Goal: Task Accomplishment & Management: Manage account settings

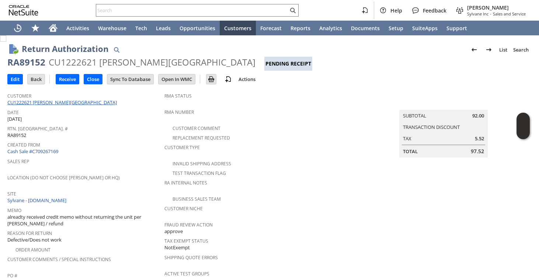
click at [43, 101] on link "CU1222621 Stefano F Building" at bounding box center [62, 102] width 111 height 7
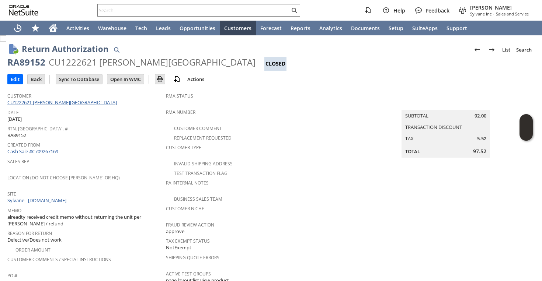
click at [63, 101] on link "CU1222621 [PERSON_NAME][GEOGRAPHIC_DATA]" at bounding box center [62, 102] width 111 height 7
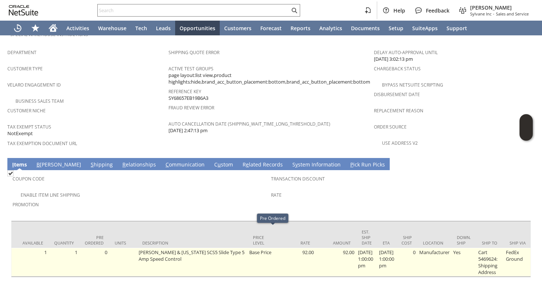
scroll to position [0, 307]
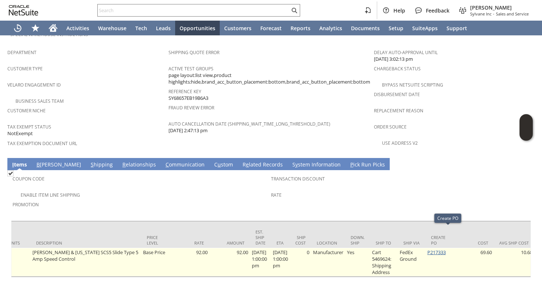
click at [444, 249] on link "P217333" at bounding box center [437, 252] width 18 height 7
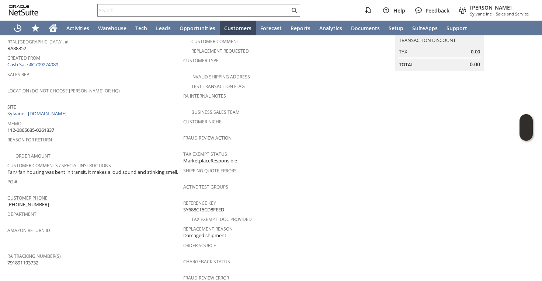
scroll to position [108, 0]
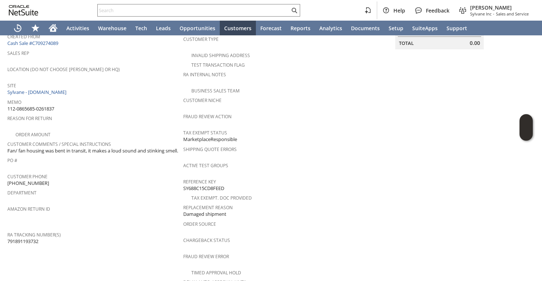
click at [31, 238] on span "791891193732" at bounding box center [22, 241] width 31 height 7
copy span "791891193732"
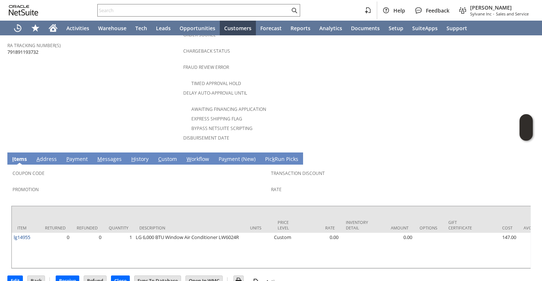
click at [114, 156] on link "M essages" at bounding box center [110, 160] width 28 height 8
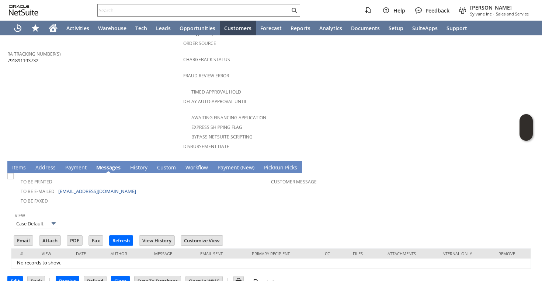
scroll to position [276, 0]
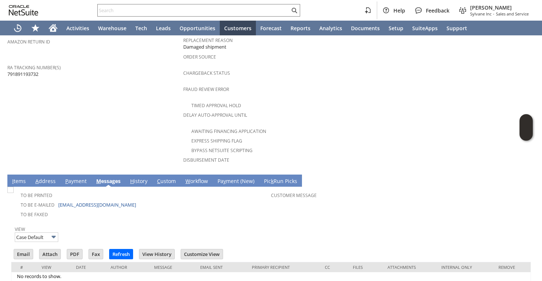
click at [135, 178] on link "H istory" at bounding box center [138, 182] width 21 height 8
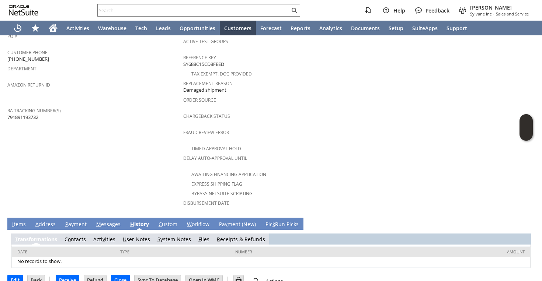
scroll to position [0, 0]
click at [167, 236] on link "S ystem Notes" at bounding box center [175, 239] width 34 height 7
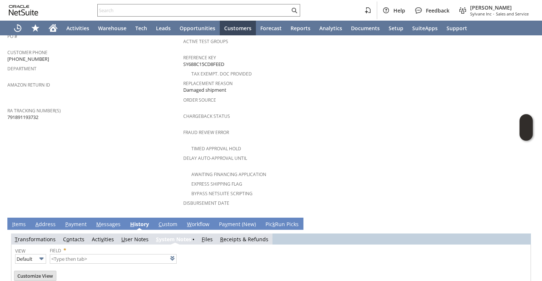
scroll to position [259, 0]
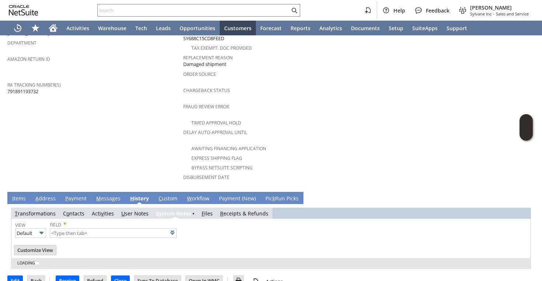
type input "1 to 25 of 67"
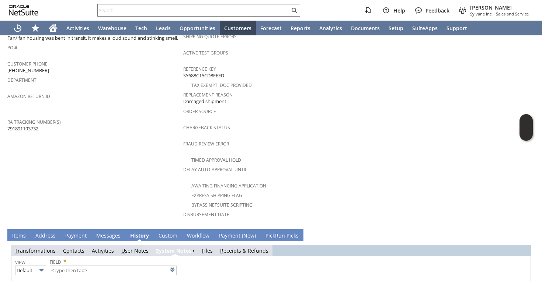
scroll to position [220, 0]
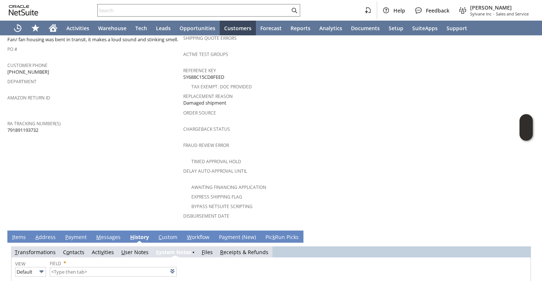
click at [150, 158] on td "Customer CU1231013 Laura Leom Date 8/4/2025 Rtn. Auth. # RA88852 Created From C…" at bounding box center [95, 48] width 176 height 358
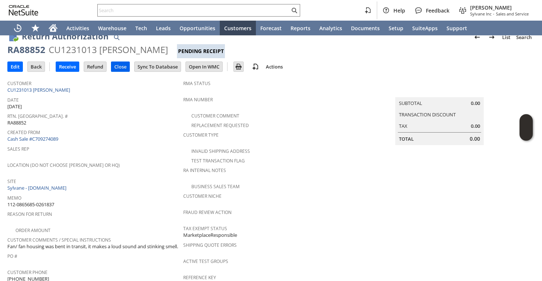
scroll to position [1, 0]
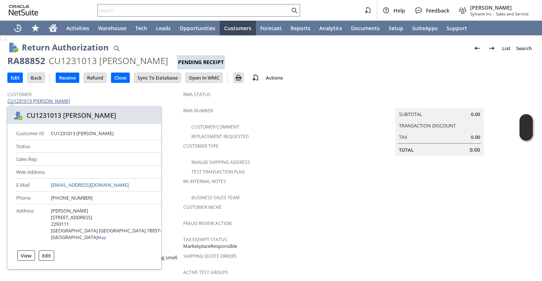
click at [37, 100] on link "CU1231013 Laura Leom" at bounding box center [39, 101] width 65 height 7
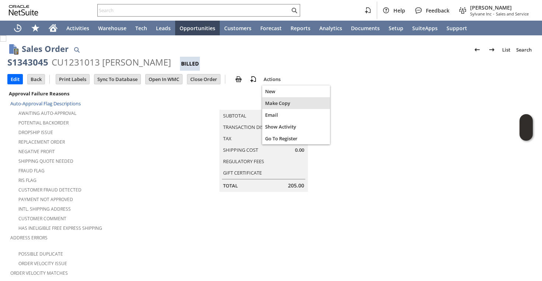
click at [273, 100] on span "Make Copy" at bounding box center [296, 103] width 62 height 7
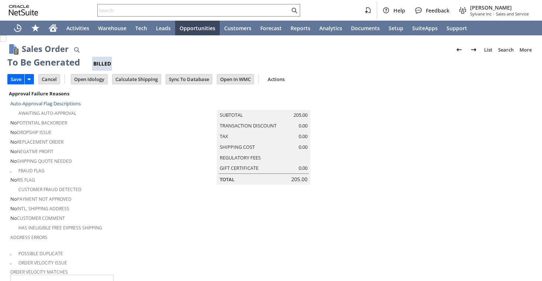
scroll to position [551, 0]
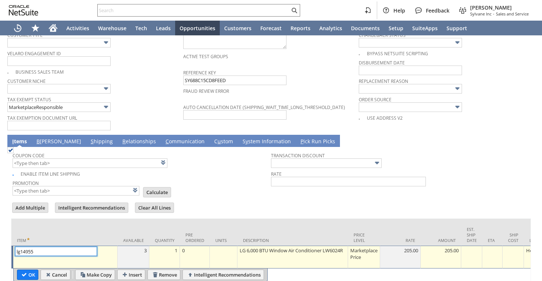
type input "Intelligent Recommendations ⁰"
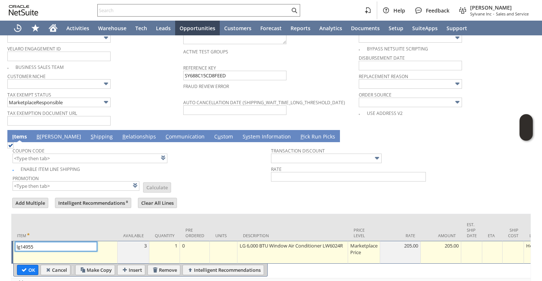
scroll to position [580, 0]
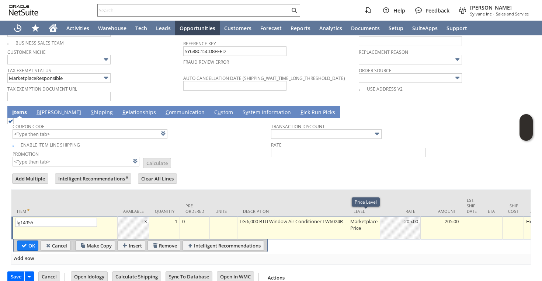
click at [360, 218] on div "Marketplace Price" at bounding box center [364, 225] width 28 height 14
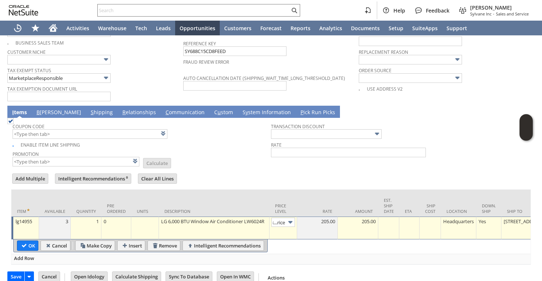
type input "Custom"
click at [318, 218] on div at bounding box center [317, 221] width 37 height 7
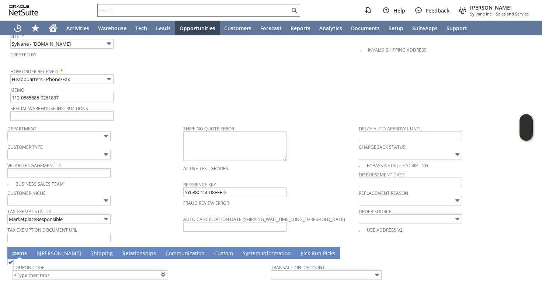
scroll to position [437, 0]
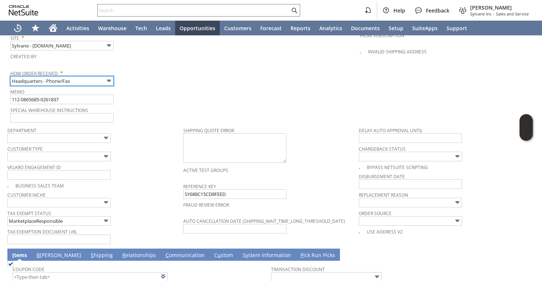
click at [104, 76] on input "Headquarters - Phone/Fax" at bounding box center [61, 81] width 103 height 10
type input "0.00"
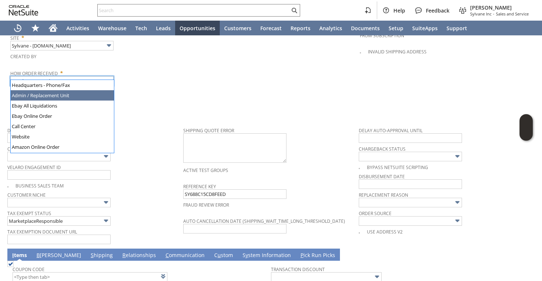
type input "Admin / Replacement Unit"
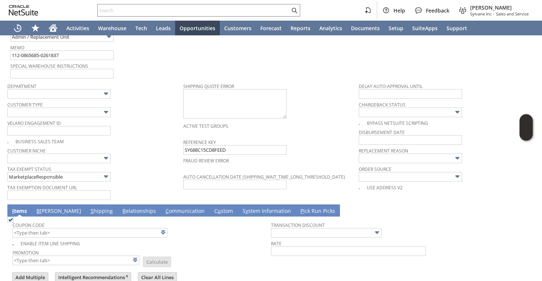
scroll to position [470, 0]
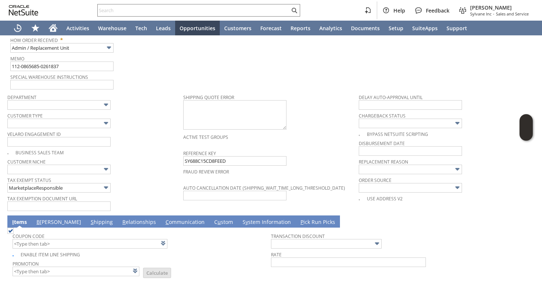
click at [115, 148] on div "Business Sales Team" at bounding box center [95, 152] width 176 height 8
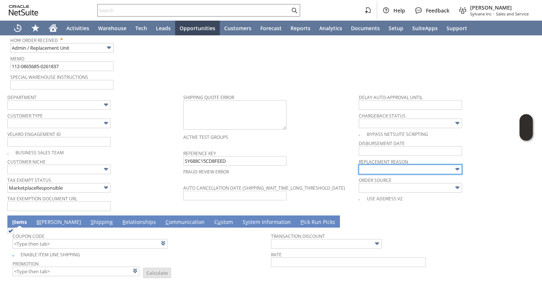
click at [366, 165] on input "text" at bounding box center [410, 170] width 103 height 10
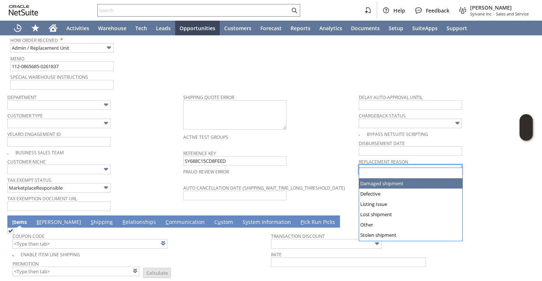
type input "Damaged shipment"
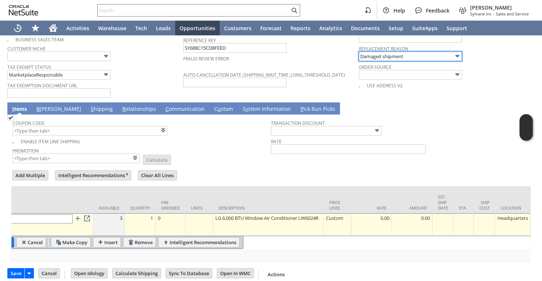
scroll to position [0, 0]
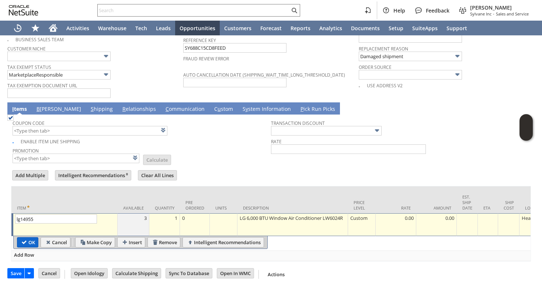
click at [23, 238] on input "OK" at bounding box center [27, 243] width 21 height 10
type input "Add"
type input "Copy Previous"
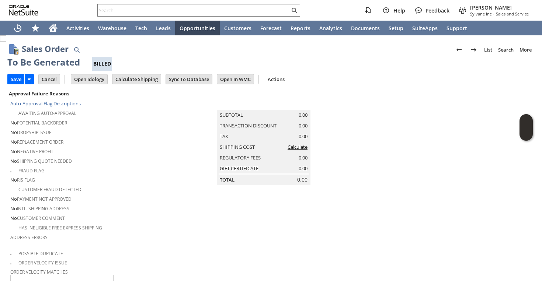
click at [291, 150] on link "Calculate" at bounding box center [298, 147] width 20 height 7
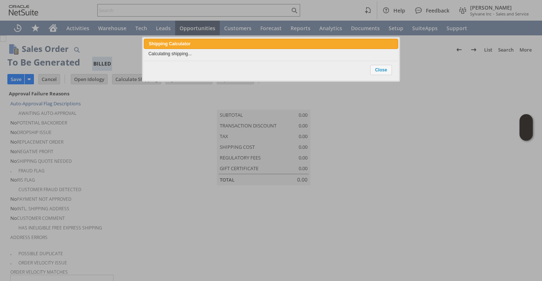
type input "NotExempt"
type input "Add"
type input "Copy Previous"
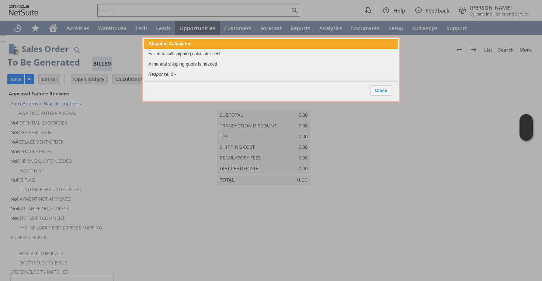
scroll to position [595, 0]
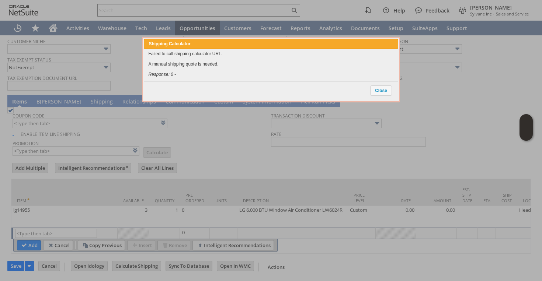
click at [383, 84] on div "Close" at bounding box center [381, 90] width 23 height 15
click at [380, 90] on span "Close" at bounding box center [381, 91] width 21 height 10
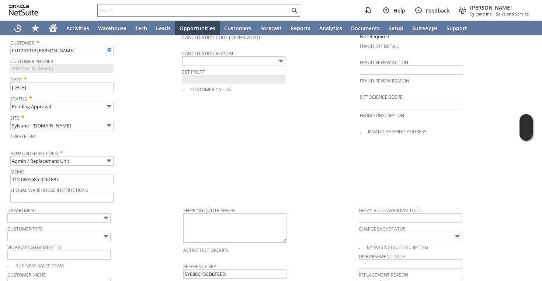
scroll to position [466, 0]
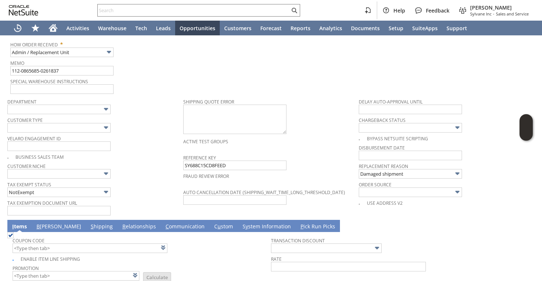
click at [49, 223] on link "B illing" at bounding box center [59, 227] width 48 height 8
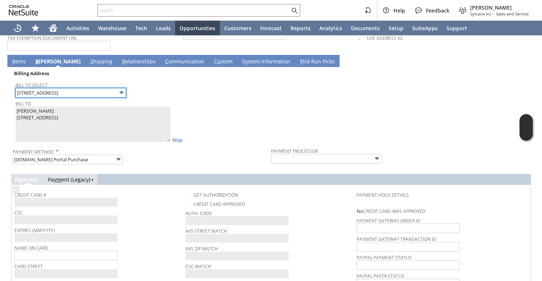
scroll to position [524, 0]
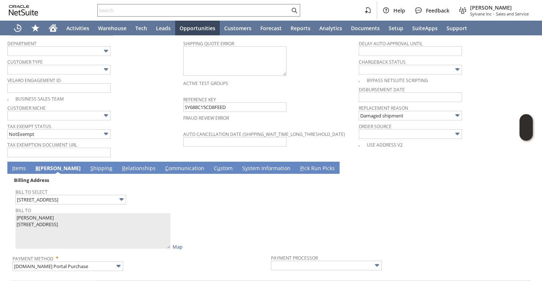
click at [18, 165] on link "I tems" at bounding box center [18, 169] width 17 height 8
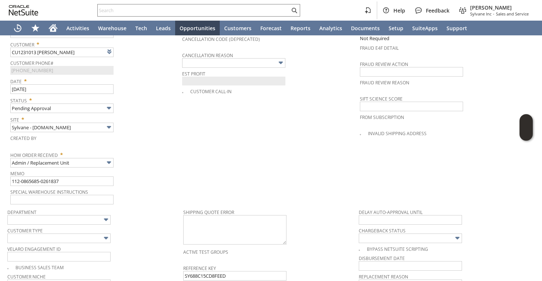
scroll to position [353, 0]
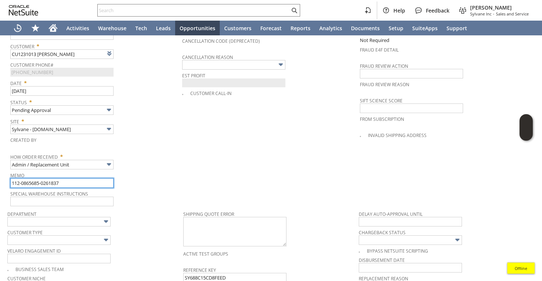
click at [77, 179] on input "112-0865685-0261837" at bounding box center [61, 184] width 103 height 10
click at [171, 189] on span "Special Warehouse Instructions" at bounding box center [94, 193] width 168 height 8
click at [110, 179] on input "112-0865685-0261837 | Replacement order as original" at bounding box center [61, 184] width 103 height 10
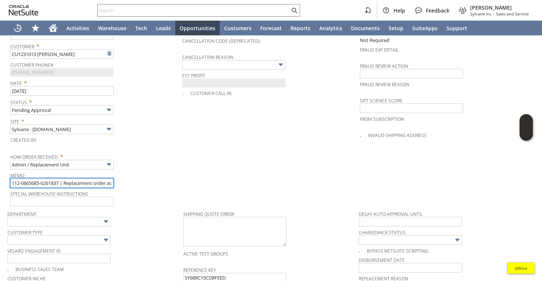
scroll to position [0, 23]
click at [110, 179] on input "112-0865685-0261837 | Replacement order as original" at bounding box center [61, 184] width 103 height 10
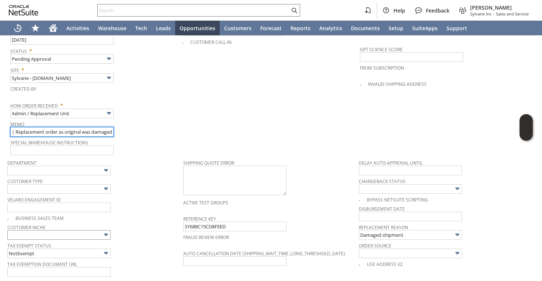
scroll to position [464, 0]
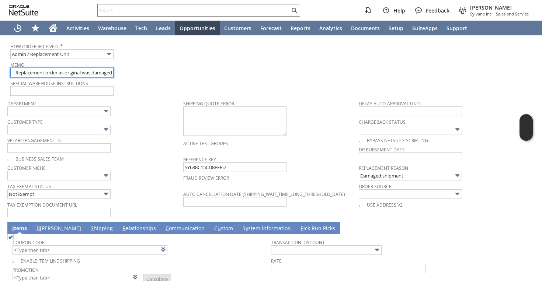
click at [81, 68] on input "112-0865685-0261837 | Replacement order as original was damaged" at bounding box center [61, 73] width 103 height 10
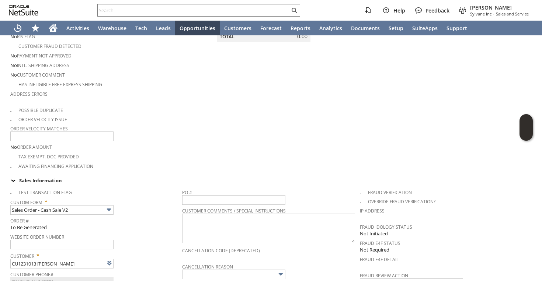
scroll to position [0, 0]
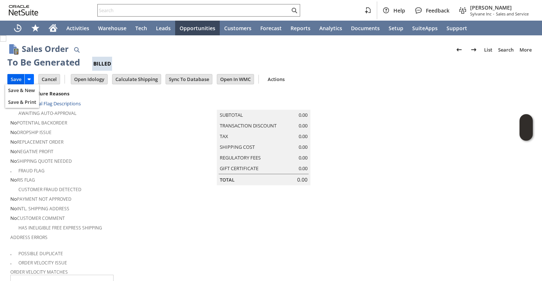
type input "112-0865685-0261837 | Replacement order as original order was damaged"
click at [17, 77] on input "Save" at bounding box center [16, 80] width 17 height 10
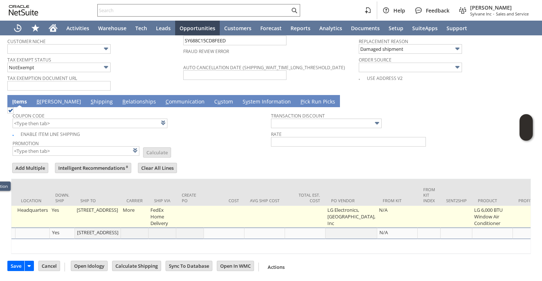
scroll to position [0, 529]
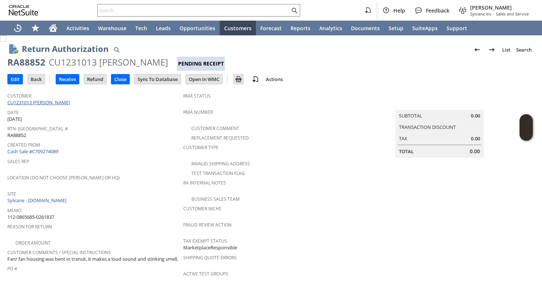
click at [43, 103] on link "CU1231013 [PERSON_NAME]" at bounding box center [39, 102] width 65 height 7
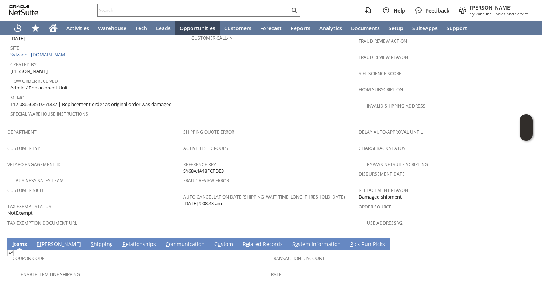
scroll to position [489, 0]
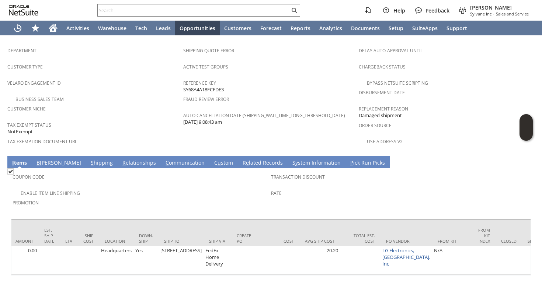
click at [164, 159] on link "C ommunication" at bounding box center [185, 163] width 43 height 8
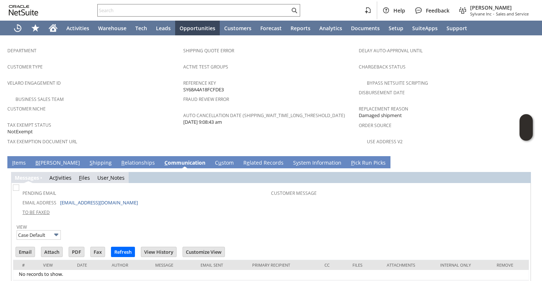
scroll to position [0, 0]
click at [28, 248] on input "Email" at bounding box center [25, 253] width 19 height 10
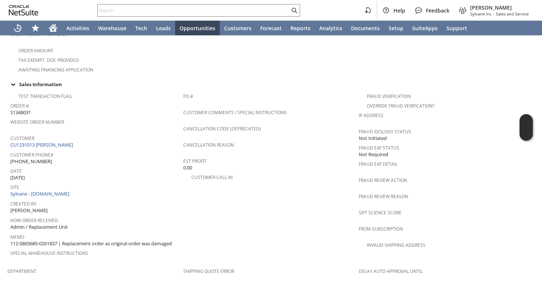
scroll to position [173, 0]
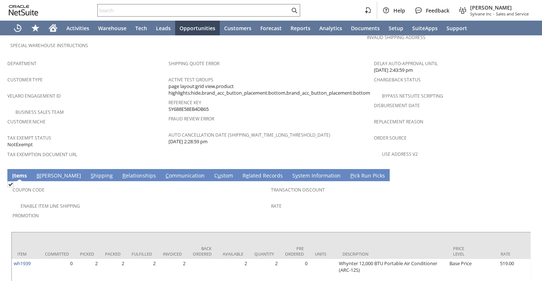
scroll to position [0, 90]
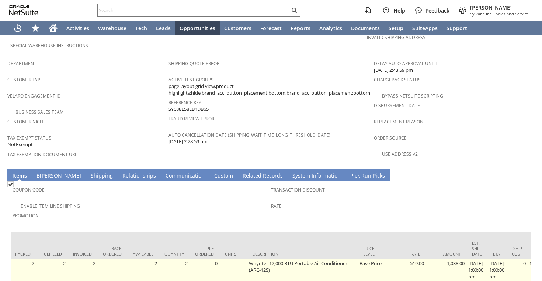
click at [385, 259] on td "519.00" at bounding box center [405, 276] width 41 height 35
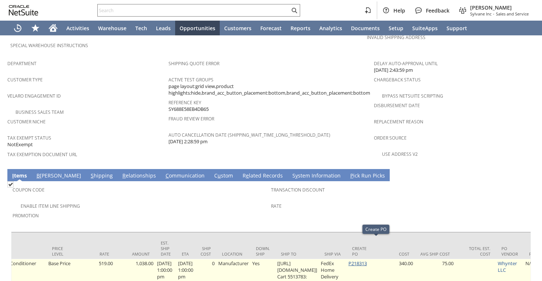
click at [367, 260] on link "P218313" at bounding box center [358, 263] width 18 height 7
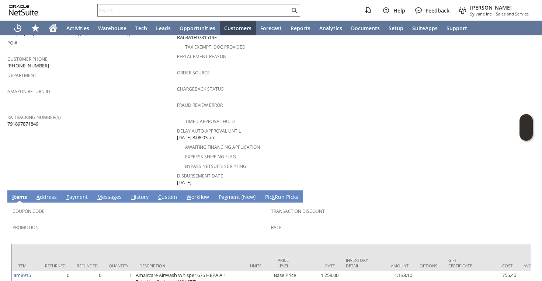
scroll to position [293, 0]
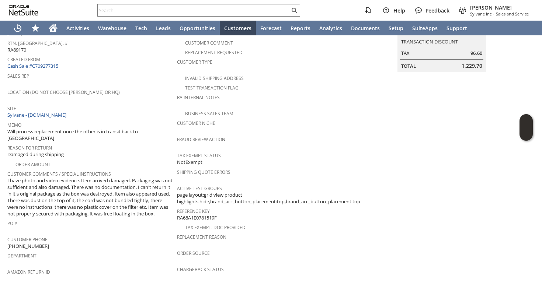
scroll to position [11, 0]
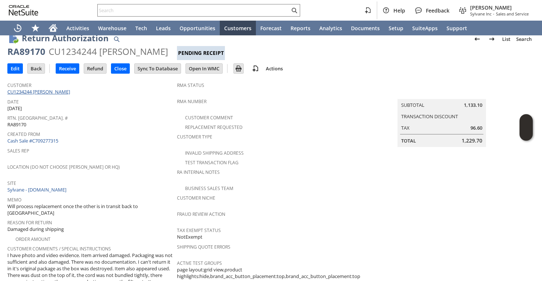
click at [67, 94] on link "CU1234244 [PERSON_NAME]" at bounding box center [39, 92] width 65 height 7
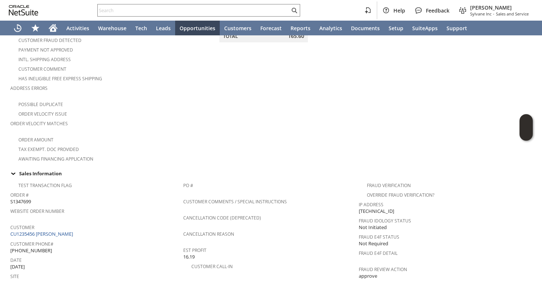
scroll to position [478, 0]
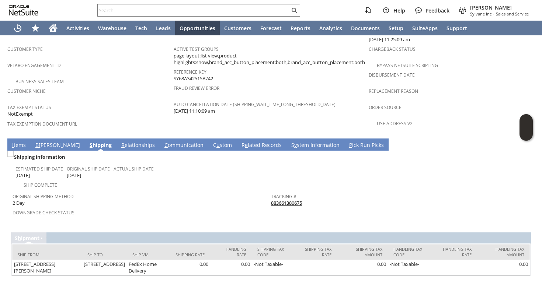
click at [20, 142] on link "I tems" at bounding box center [18, 146] width 17 height 8
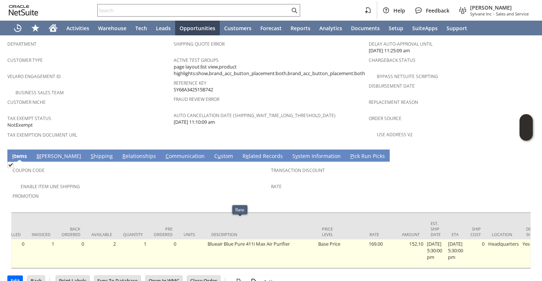
scroll to position [0, 0]
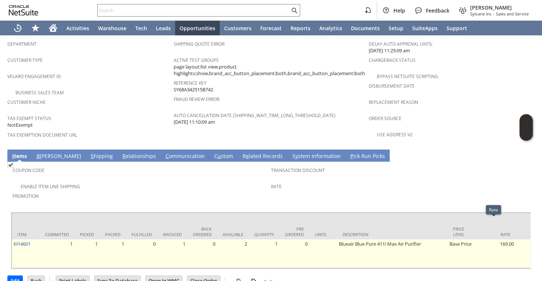
click at [121, 240] on td "1" at bounding box center [113, 254] width 27 height 29
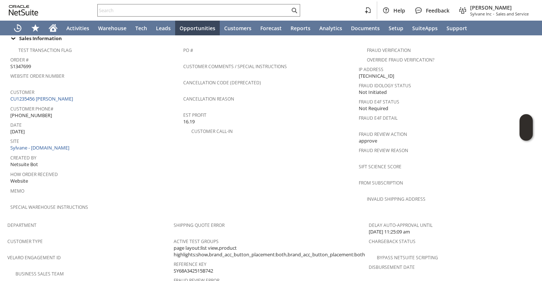
scroll to position [263, 0]
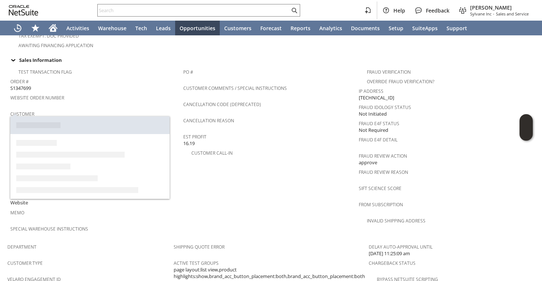
click at [65, 117] on link "CU1235456 Jonathan Kaye" at bounding box center [42, 120] width 65 height 7
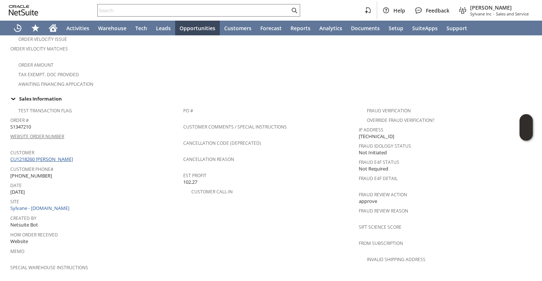
scroll to position [222, 0]
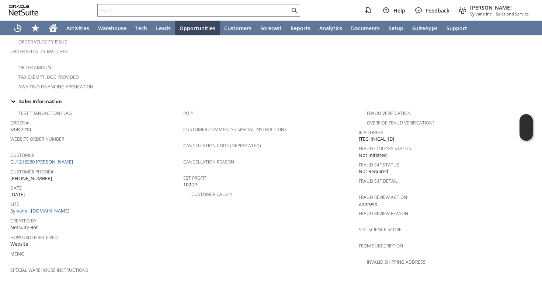
click at [60, 159] on link "CU1218260 [PERSON_NAME]" at bounding box center [42, 162] width 65 height 7
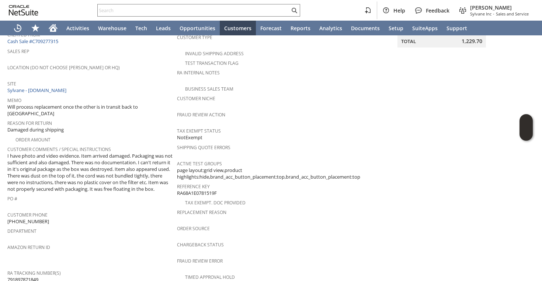
scroll to position [148, 0]
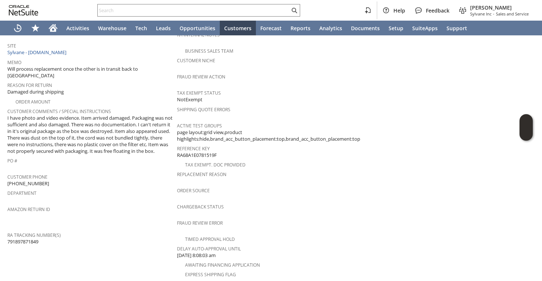
drag, startPoint x: 42, startPoint y: 232, endPoint x: 8, endPoint y: 232, distance: 33.9
click at [8, 232] on div "RA Tracking Number(s) 791897871849" at bounding box center [90, 237] width 166 height 15
copy span "791897871849"
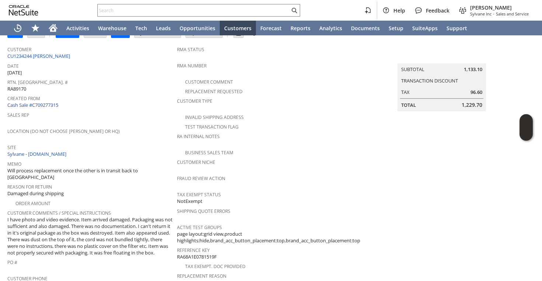
scroll to position [47, 0]
click at [44, 55] on link "CU1234244 [PERSON_NAME]" at bounding box center [39, 55] width 65 height 7
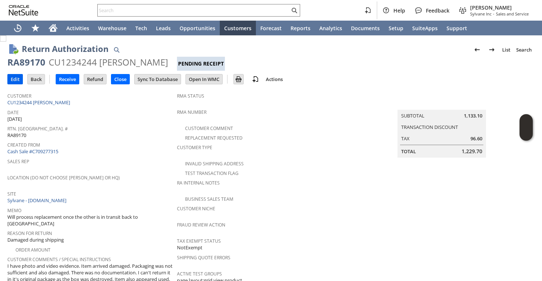
click at [17, 81] on input "Edit" at bounding box center [15, 80] width 15 height 10
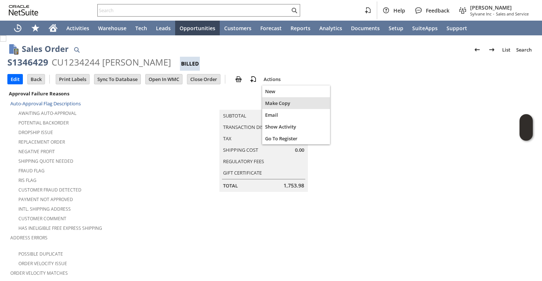
click at [276, 107] on div "Make Copy" at bounding box center [296, 103] width 68 height 12
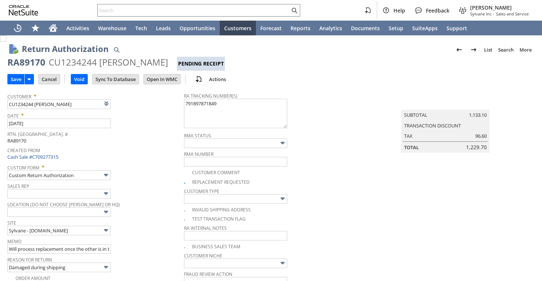
scroll to position [370, 0]
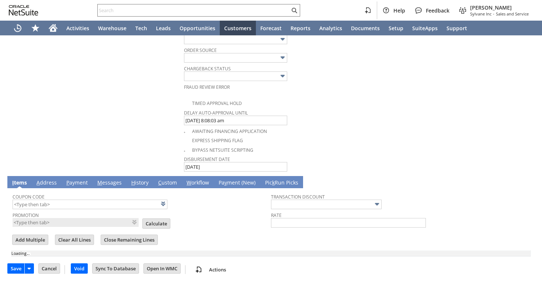
type input "Add"
type input "Copy Previous"
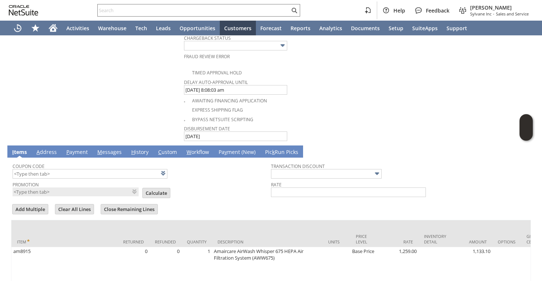
scroll to position [447, 0]
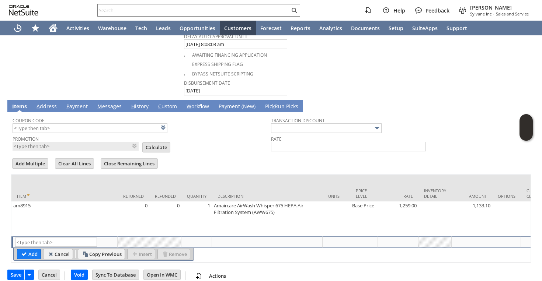
click at [138, 103] on link "H istory" at bounding box center [139, 107] width 21 height 8
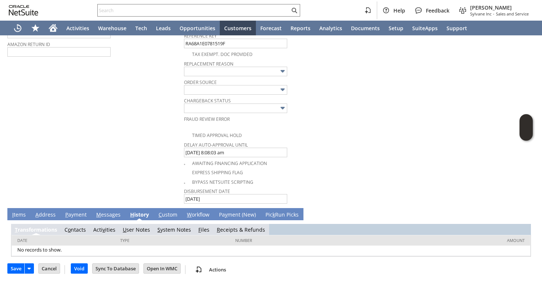
scroll to position [0, 0]
click at [169, 227] on link "S ystem Notes" at bounding box center [175, 229] width 34 height 7
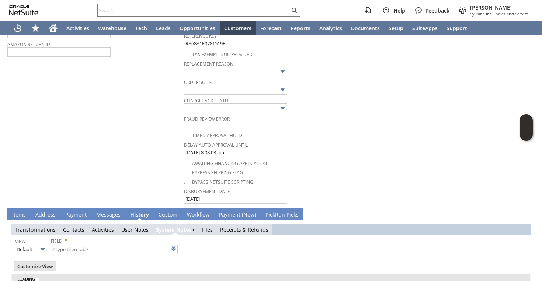
type input "1 to 25 of 78"
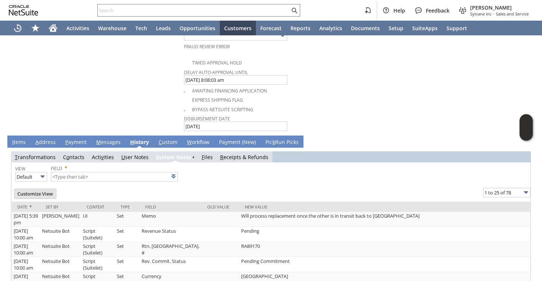
scroll to position [744, 0]
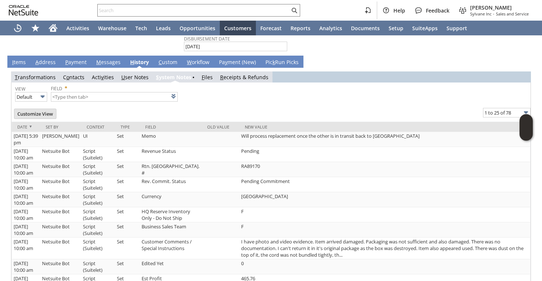
click at [19, 60] on link "I tems" at bounding box center [18, 63] width 17 height 8
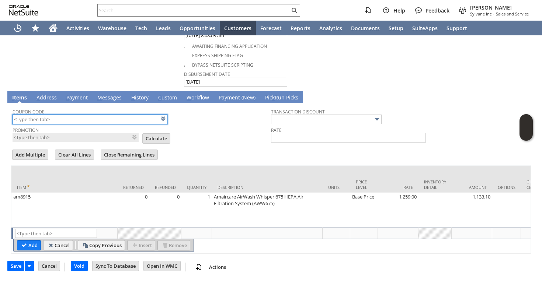
scroll to position [453, 0]
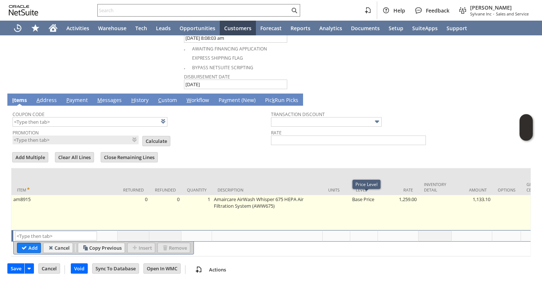
click at [361, 201] on td "Base Price" at bounding box center [364, 212] width 28 height 35
type input "Base Price"
type input "OK"
type input "Make Copy"
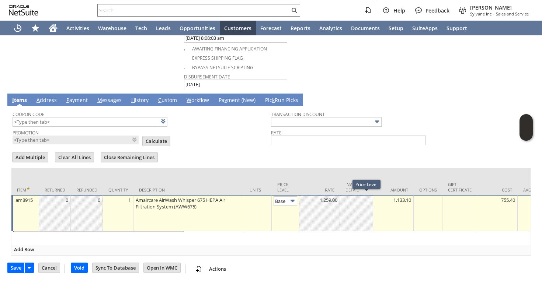
scroll to position [452, 0]
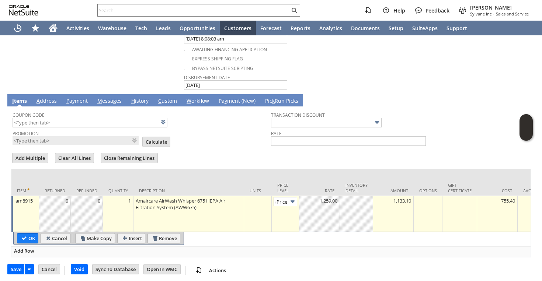
type input "Custom"
click at [329, 202] on td "1,259.00" at bounding box center [320, 214] width 41 height 36
type input "0"
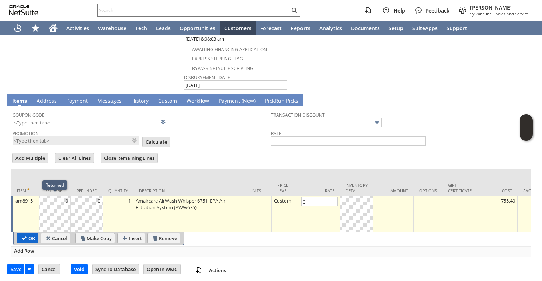
click at [27, 234] on input "OK" at bounding box center [27, 239] width 21 height 10
type input "Add"
type input "Copy Previous"
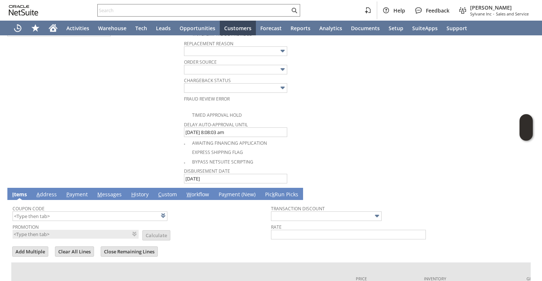
scroll to position [302, 0]
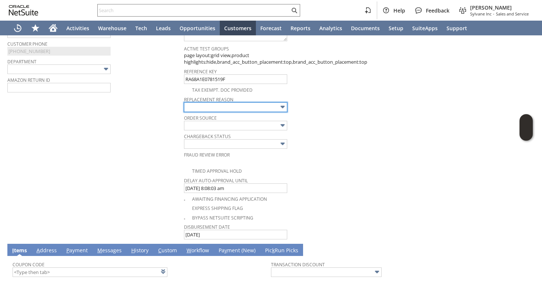
click at [193, 105] on input "text" at bounding box center [235, 108] width 103 height 10
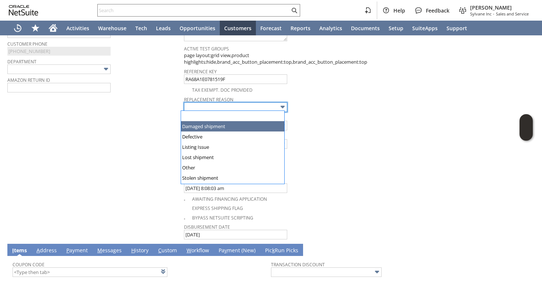
type input "Damaged shipment"
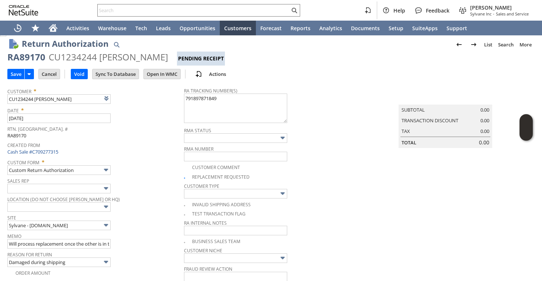
scroll to position [0, 0]
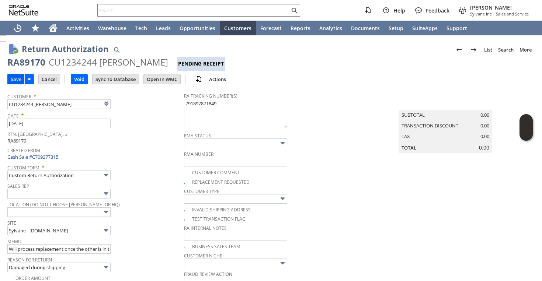
click at [11, 79] on input "Save" at bounding box center [16, 80] width 17 height 10
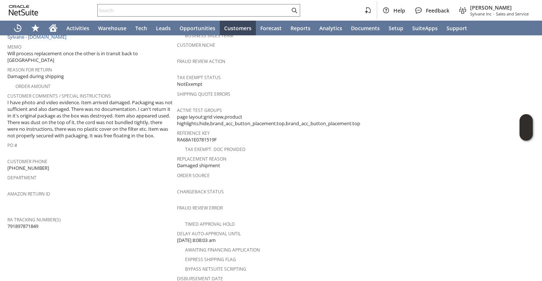
scroll to position [149, 0]
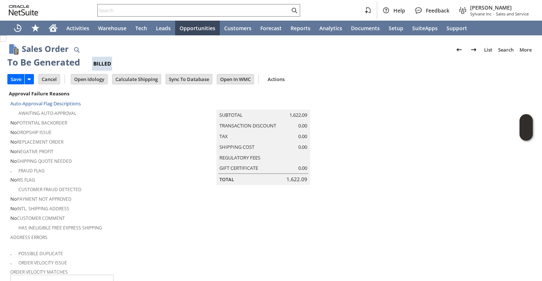
type input "Headquarters - Phone/Fax"
type input "Make Copy"
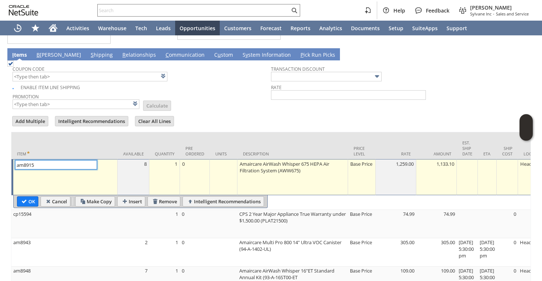
type input "Intelligent Recommendations¹⁰"
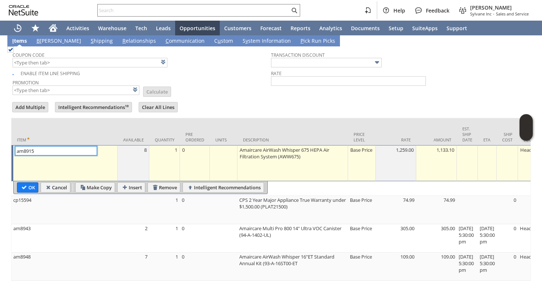
scroll to position [661, 0]
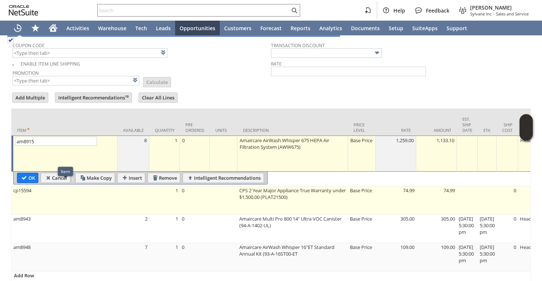
click at [80, 190] on td "cp15594" at bounding box center [64, 201] width 106 height 28
type input "cp15594"
type input "OK"
type input "Make Copy"
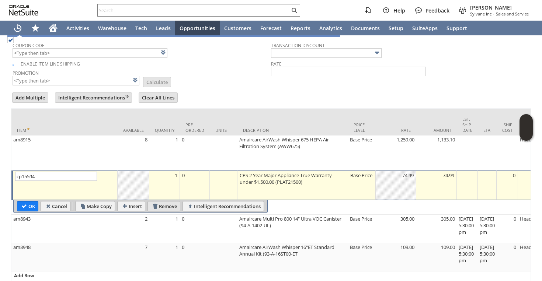
click at [170, 207] on input "Remove" at bounding box center [164, 207] width 32 height 10
type input "am8943"
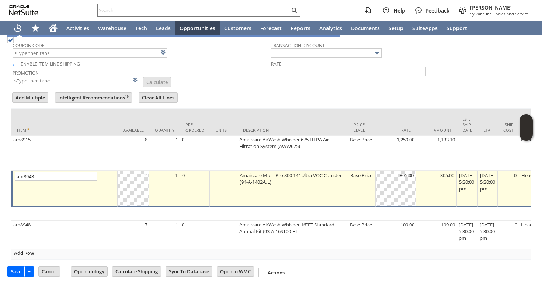
scroll to position [660, 0]
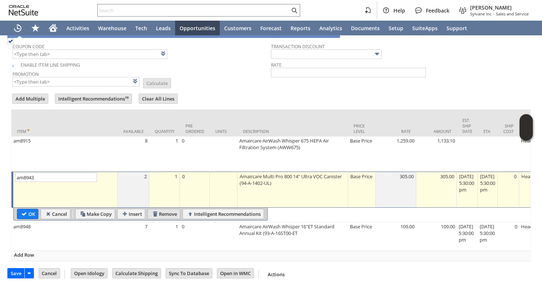
click at [176, 210] on input "Remove" at bounding box center [164, 215] width 32 height 10
type input "am8948"
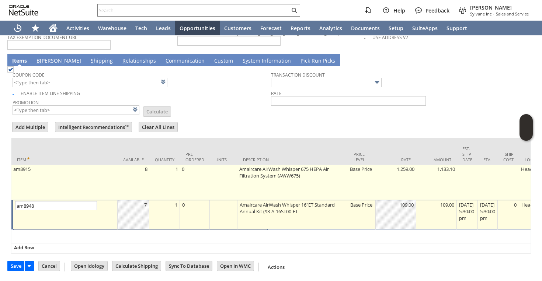
scroll to position [625, 0]
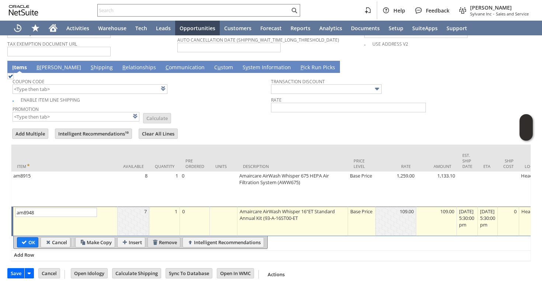
type input "Intelligent Recommendations ⁰"
click at [158, 238] on input "Remove" at bounding box center [164, 243] width 32 height 10
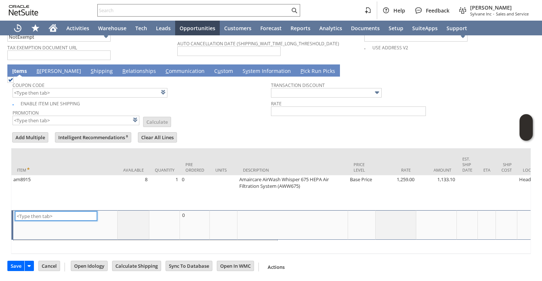
scroll to position [608, 0]
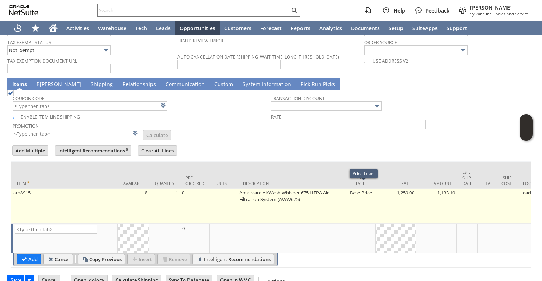
click at [366, 189] on td "Base Price" at bounding box center [362, 206] width 28 height 35
type input "Base Price"
type input "am8915"
type input "OK"
type input "Make Copy"
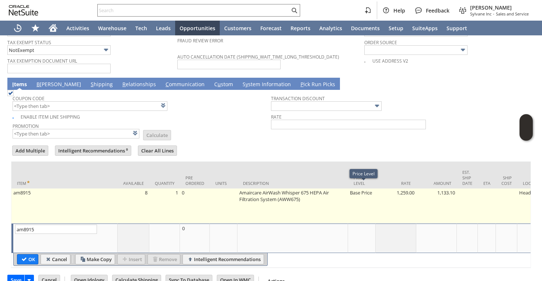
scroll to position [0, 11]
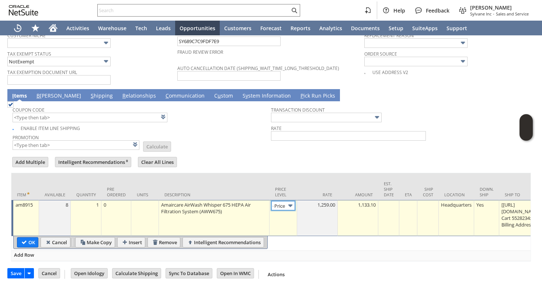
type input "Custom"
click at [319, 207] on td "1,259.00" at bounding box center [317, 218] width 41 height 36
type input "0"
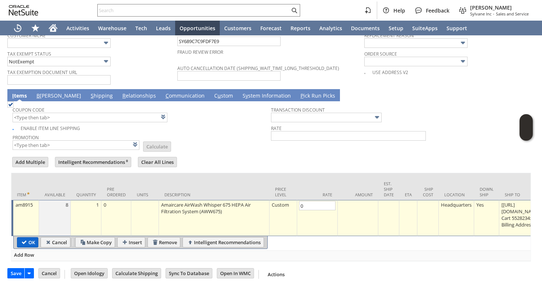
click at [31, 238] on input "OK" at bounding box center [27, 243] width 21 height 10
type input "Add"
type input "Copy Previous"
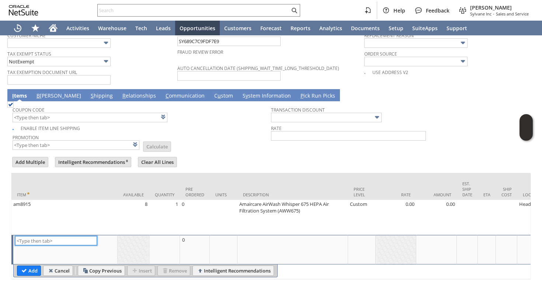
scroll to position [308, 0]
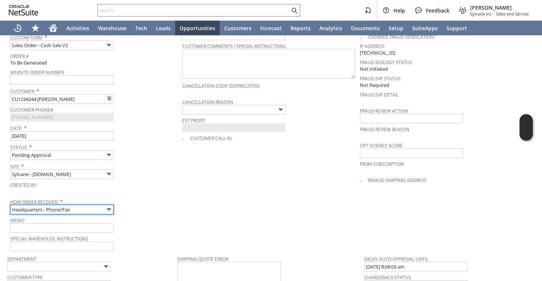
click at [71, 205] on input "Headquarters - Phone/Fax" at bounding box center [61, 210] width 103 height 10
type input "Admin / Replacement Unit"
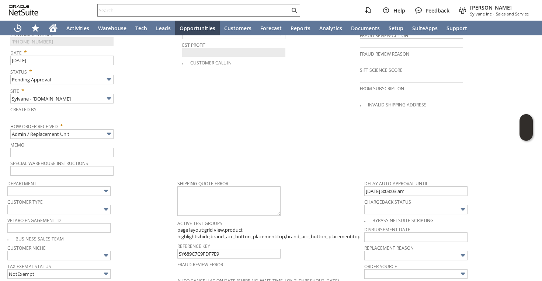
scroll to position [371, 0]
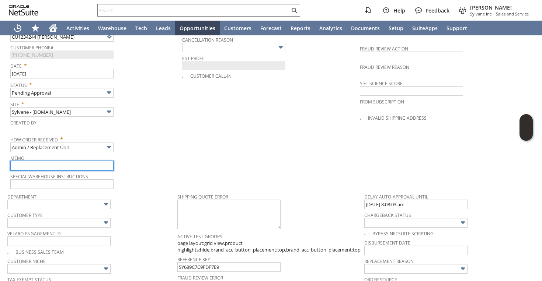
click at [75, 161] on input "text" at bounding box center [61, 166] width 103 height 10
type input "Replacement order as original is damaged during shipping"
click at [95, 161] on input "Replacement order as original is damaged during shipping" at bounding box center [61, 166] width 103 height 10
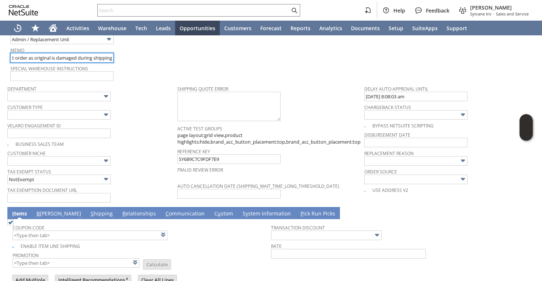
scroll to position [496, 0]
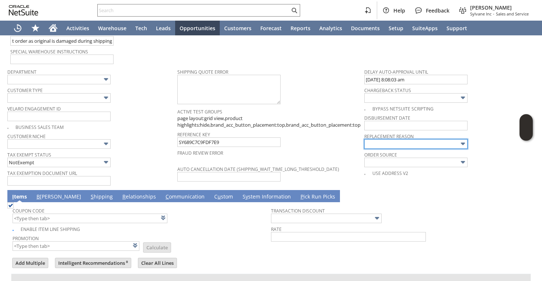
click at [390, 139] on input "text" at bounding box center [415, 144] width 103 height 10
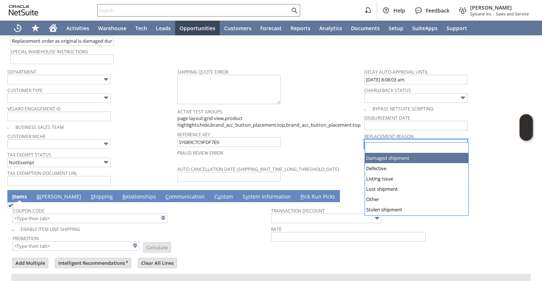
type input "Damaged shipment"
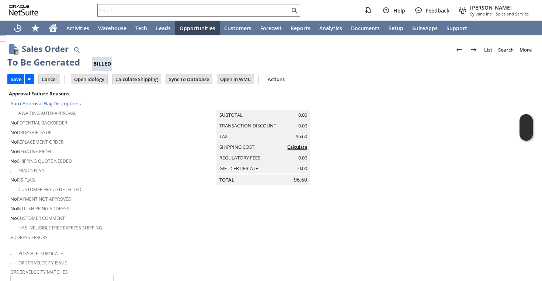
click at [301, 148] on link "Calculate" at bounding box center [297, 147] width 20 height 7
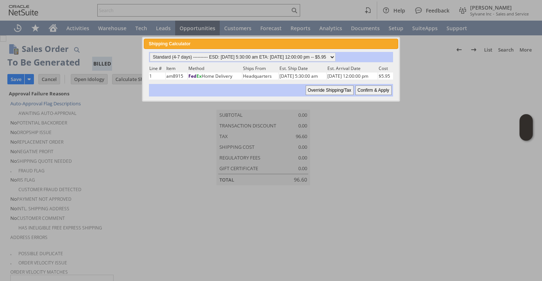
click at [373, 91] on input "Confirm & Apply" at bounding box center [374, 91] width 36 height 10
type input "Add"
type input "Copy Previous"
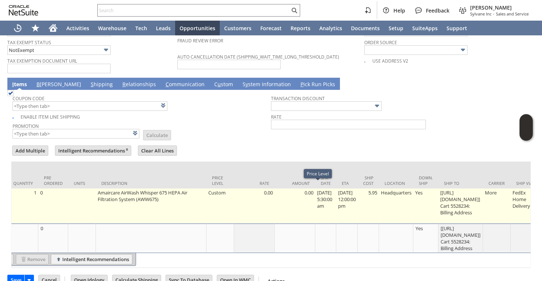
scroll to position [0, 160]
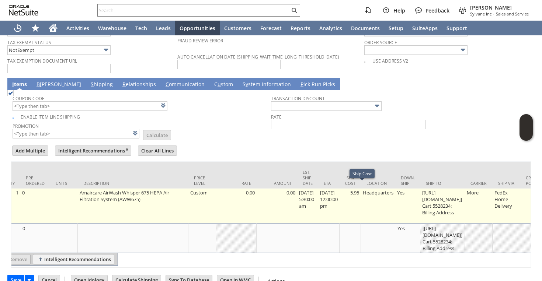
click at [361, 189] on td "5.95" at bounding box center [350, 206] width 21 height 35
type input "5.95"
type input "OK"
type input "Make Copy"
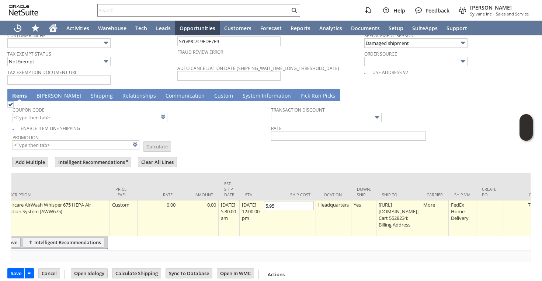
type input "0"
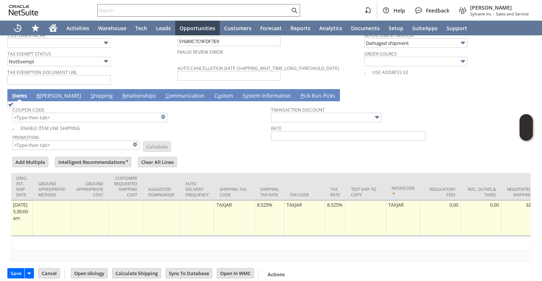
scroll to position [0, 1112]
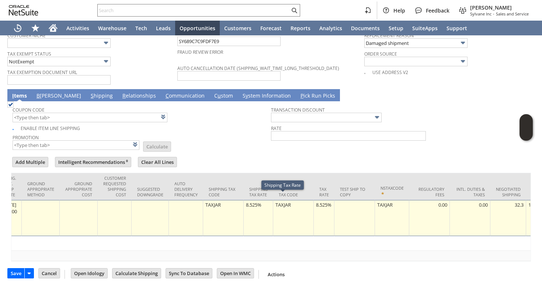
click at [273, 200] on td "8.525%" at bounding box center [259, 218] width 30 height 36
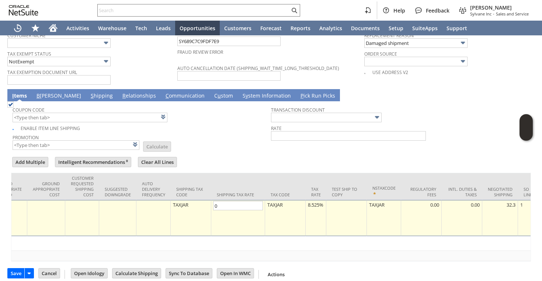
type input "0.0%"
click at [324, 201] on div "8.525%" at bounding box center [316, 204] width 17 height 7
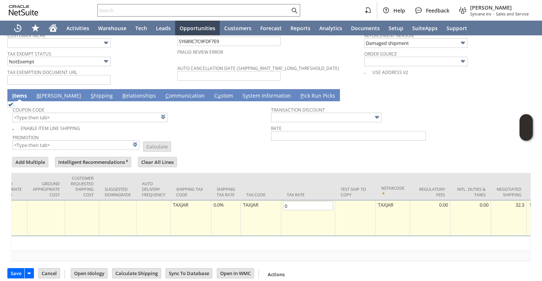
type input "0.0%"
click at [245, 152] on div at bounding box center [271, 154] width 520 height 4
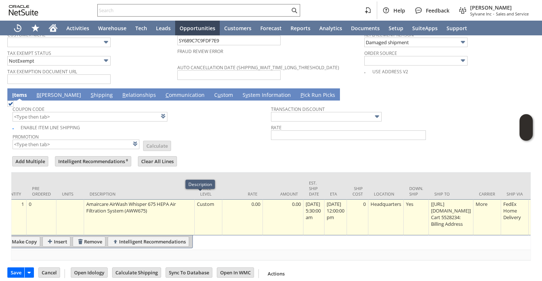
scroll to position [0, 0]
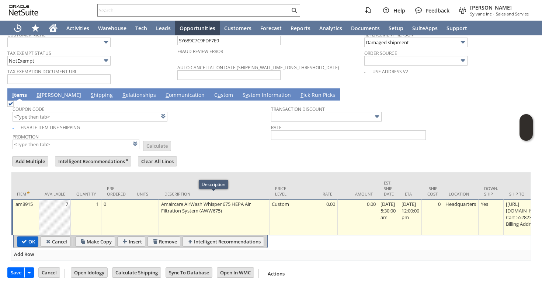
click at [21, 237] on input "OK" at bounding box center [27, 242] width 21 height 10
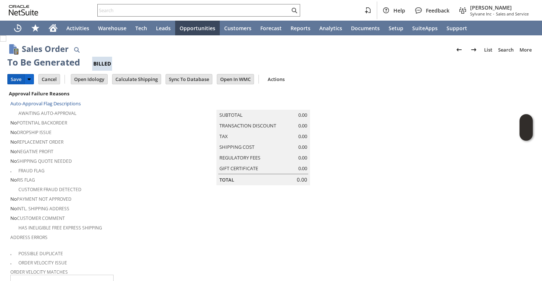
click at [20, 80] on input "Save" at bounding box center [16, 80] width 17 height 10
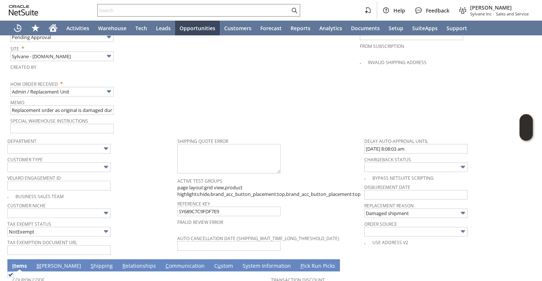
scroll to position [609, 0]
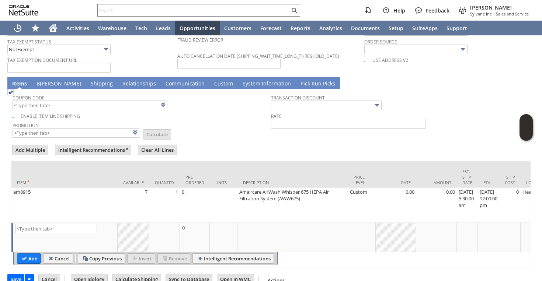
click at [46, 80] on link "B illing" at bounding box center [59, 84] width 48 height 8
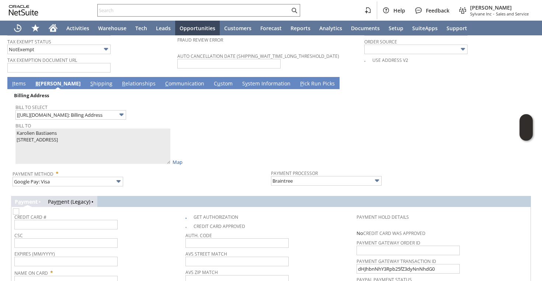
click at [19, 209] on img at bounding box center [16, 212] width 6 height 6
checkbox input "false"
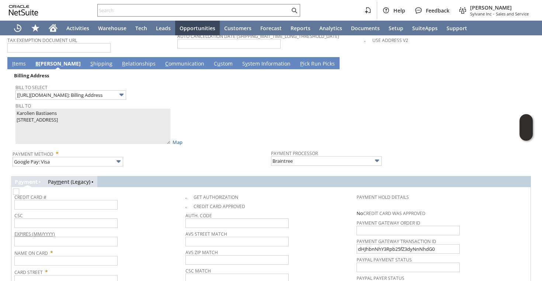
scroll to position [629, 0]
click at [34, 256] on input "text" at bounding box center [65, 261] width 103 height 10
paste input "Karolien Bastiaens"
type input "Karolien Bastiaens"
click at [36, 276] on input "text" at bounding box center [65, 280] width 103 height 10
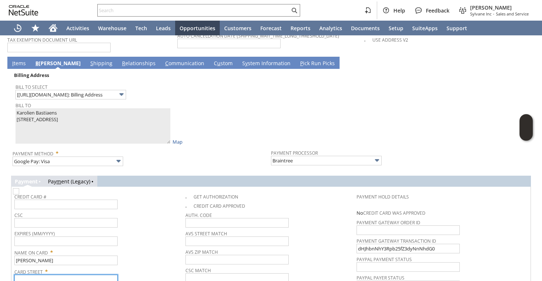
paste input "625 Ferndale Rd N"
type input "625 Ferndale Rd N"
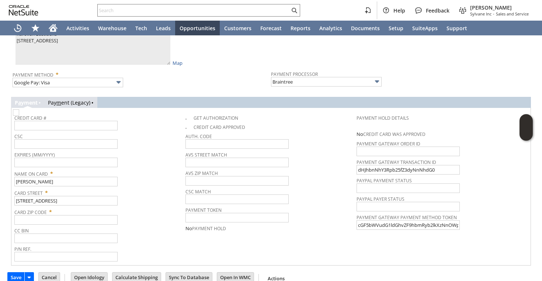
scroll to position [713, 0]
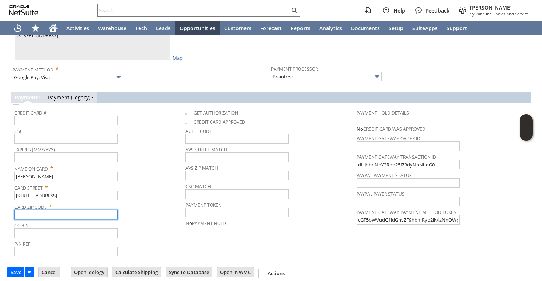
click at [21, 212] on input "text" at bounding box center [65, 215] width 103 height 10
paste input "55391"
type input "55391"
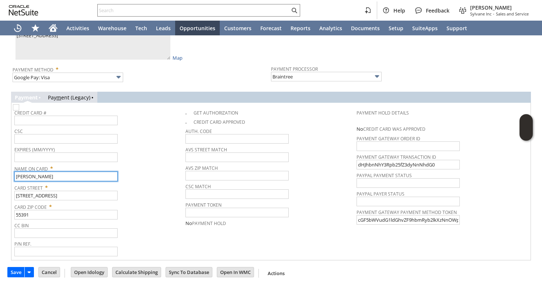
click at [17, 174] on input "Karolien Bastiaens" at bounding box center [65, 177] width 103 height 10
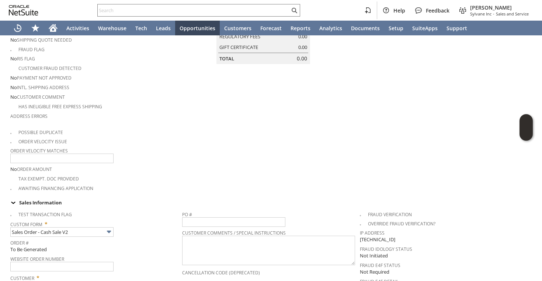
scroll to position [0, 0]
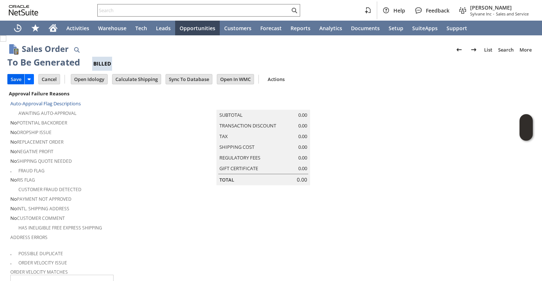
type input "Karolien Bastiaens"
click at [22, 79] on input "Save" at bounding box center [16, 80] width 17 height 10
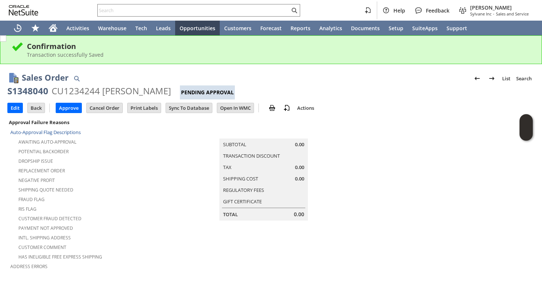
click at [101, 156] on div "Dropship Issue" at bounding box center [96, 160] width 173 height 9
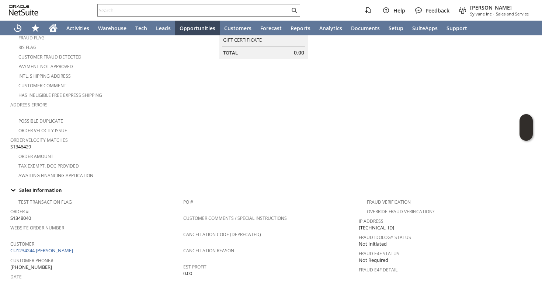
scroll to position [312, 0]
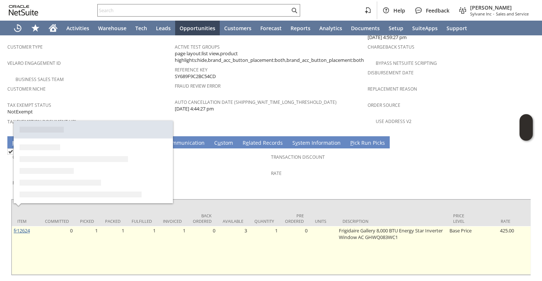
click at [29, 228] on link "fr12624" at bounding box center [22, 231] width 16 height 7
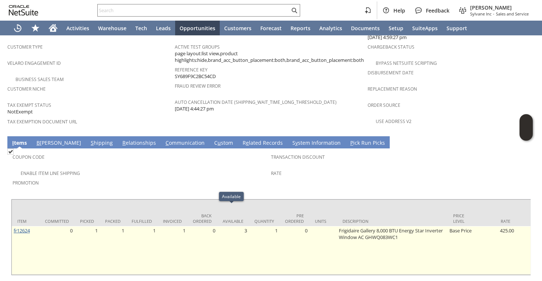
click at [28, 228] on link "fr12624" at bounding box center [22, 231] width 16 height 7
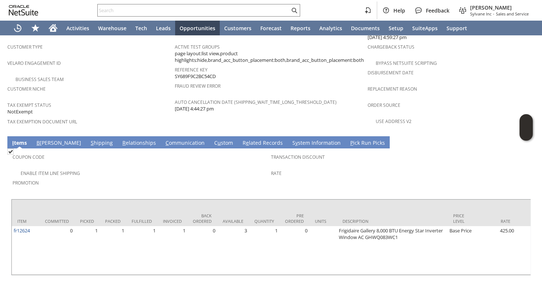
click at [134, 74] on div "Business Sales Team" at bounding box center [90, 78] width 167 height 9
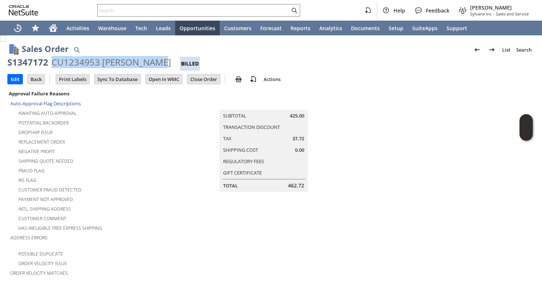
drag, startPoint x: 52, startPoint y: 62, endPoint x: 153, endPoint y: 60, distance: 100.7
click at [153, 60] on div "S1347172 CU1234953 [PERSON_NAME] Billed" at bounding box center [270, 63] width 527 height 14
copy div "CU1234953 [PERSON_NAME]"
drag, startPoint x: 7, startPoint y: 62, endPoint x: 152, endPoint y: 59, distance: 145.4
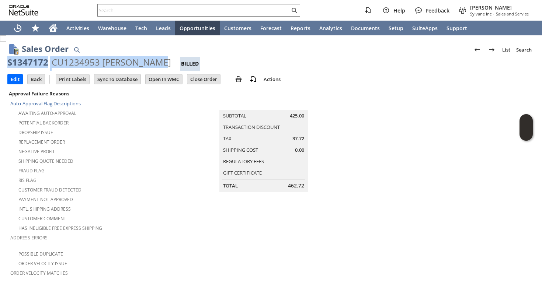
copy div "S1347172 CU1234953 [PERSON_NAME]"
click at [94, 60] on div "CU1234953 [PERSON_NAME]" at bounding box center [112, 62] width 120 height 12
drag, startPoint x: 49, startPoint y: 62, endPoint x: 153, endPoint y: 62, distance: 104.0
click at [153, 62] on div "S1347172 CU1234953 [PERSON_NAME] Billed" at bounding box center [270, 63] width 527 height 14
copy div "CU1234953 [PERSON_NAME]"
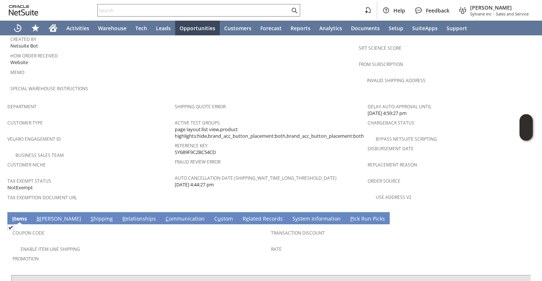
scroll to position [480, 0]
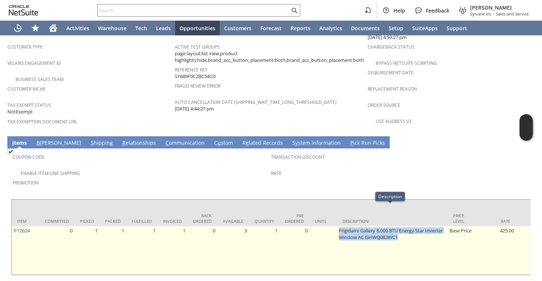
drag, startPoint x: 331, startPoint y: 209, endPoint x: 422, endPoint y: 215, distance: 91.7
copy tr "Frigidaire Gallery 8,000 BTU Energy Star Inverter Window AC GHWQ083WC1"
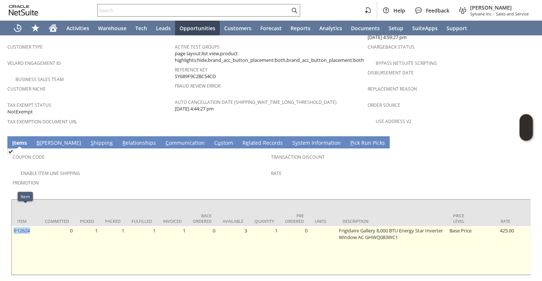
drag, startPoint x: 32, startPoint y: 212, endPoint x: 13, endPoint y: 211, distance: 19.2
click at [13, 226] on td "fr12624" at bounding box center [26, 250] width 28 height 49
copy link "fr12624"
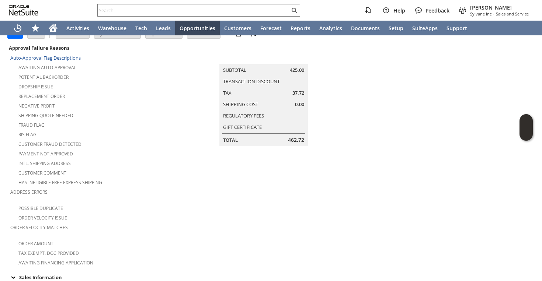
scroll to position [0, 0]
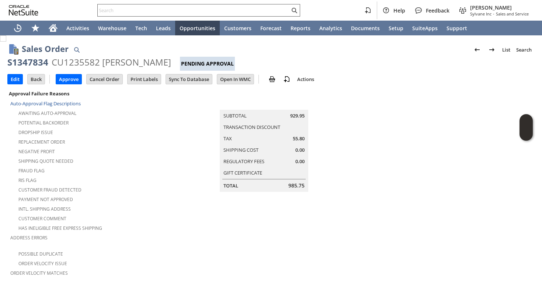
scroll to position [249, 0]
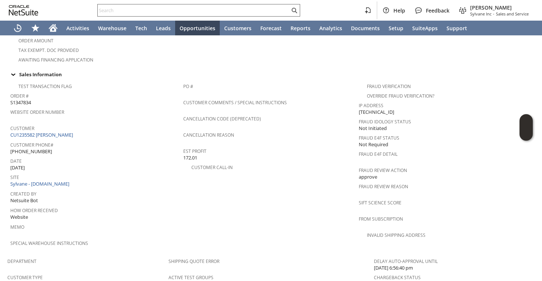
click at [200, 9] on input "text" at bounding box center [194, 10] width 192 height 9
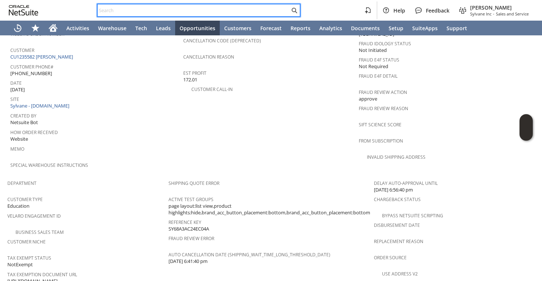
scroll to position [487, 0]
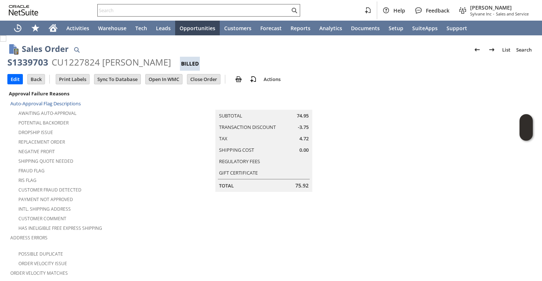
click at [184, 7] on input "text" at bounding box center [194, 10] width 192 height 9
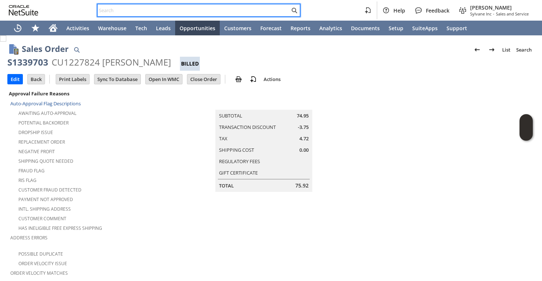
paste input "sferri@mckaybuild.com"
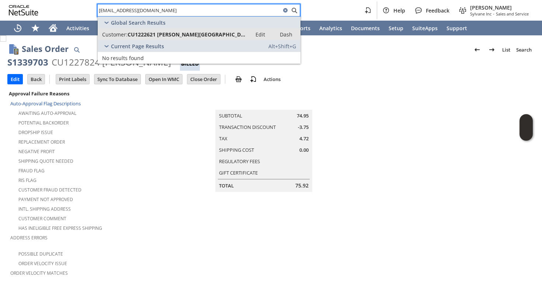
type input "sferri@mckaybuild.com"
click at [173, 32] on span "CU1222621 Stefano F Building" at bounding box center [188, 34] width 120 height 7
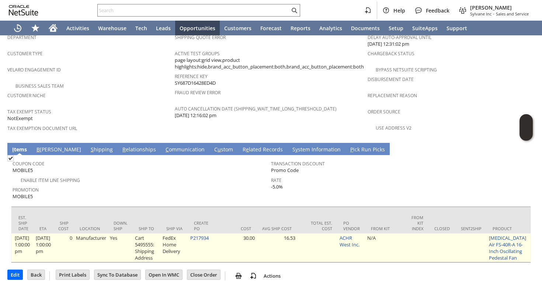
scroll to position [0, 549]
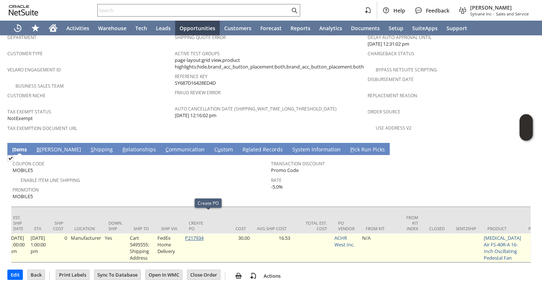
click at [204, 235] on link "P217934" at bounding box center [194, 238] width 18 height 7
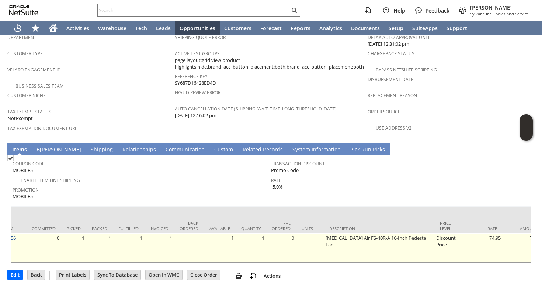
scroll to position [0, 0]
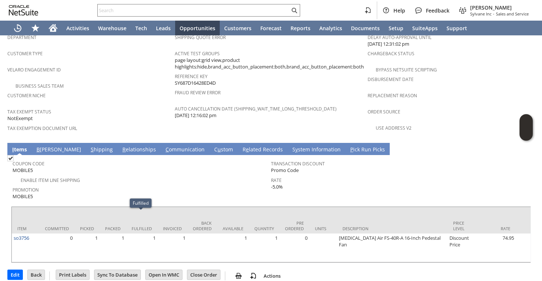
click at [177, 185] on span "Promotion" at bounding box center [140, 189] width 255 height 8
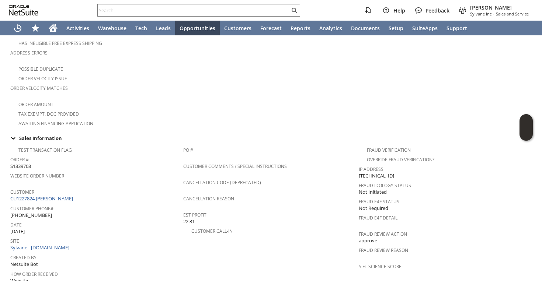
scroll to position [181, 0]
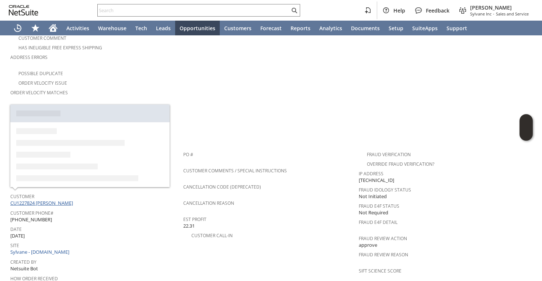
click at [63, 200] on link "CU1227824 [PERSON_NAME]" at bounding box center [42, 203] width 65 height 7
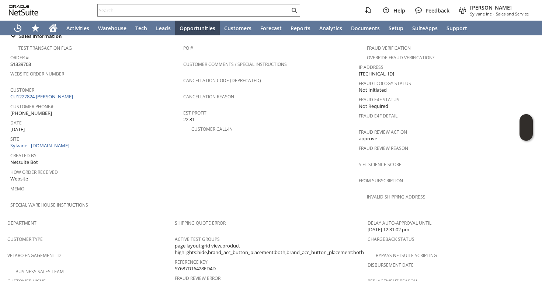
scroll to position [243, 0]
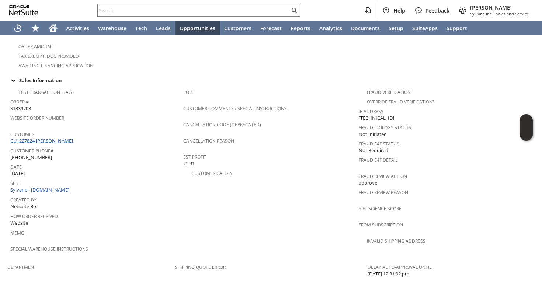
click at [66, 138] on link "CU1227824 [PERSON_NAME]" at bounding box center [42, 141] width 65 height 7
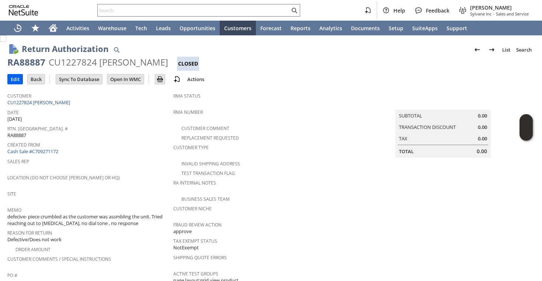
click at [21, 81] on input "Edit" at bounding box center [15, 80] width 15 height 10
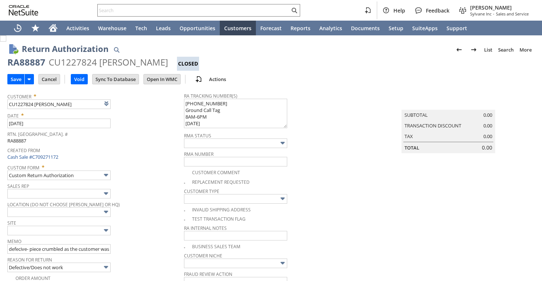
type input "Add"
type input "Copy Previous"
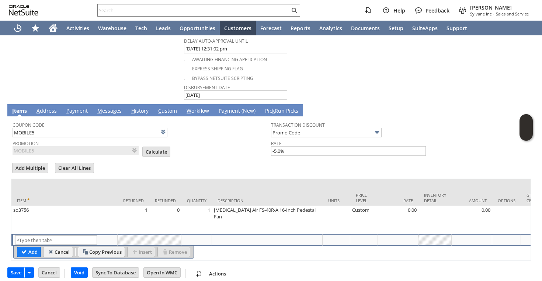
scroll to position [446, 0]
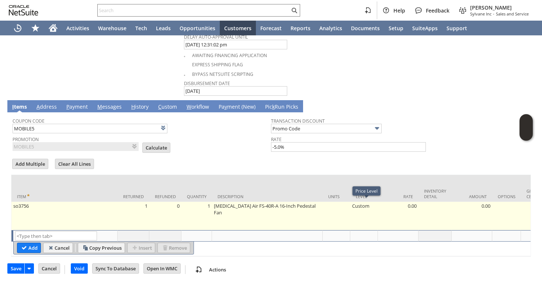
click at [365, 208] on td "Custom" at bounding box center [364, 216] width 28 height 28
type input "Custom"
type input "so3756"
type input "OK"
type input "Make Copy"
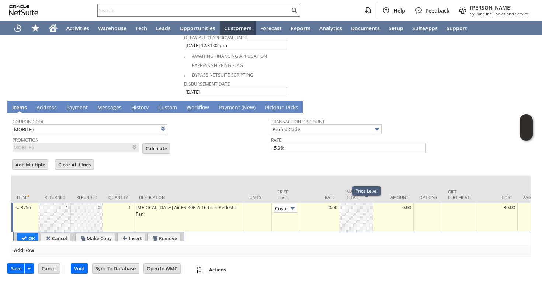
scroll to position [0, 5]
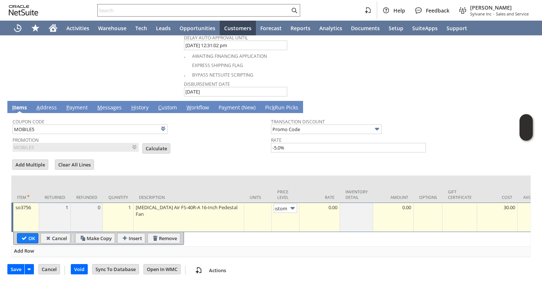
type input "Base Price"
click at [23, 238] on input "OK" at bounding box center [27, 239] width 21 height 10
type input "Add"
type input "Copy Previous"
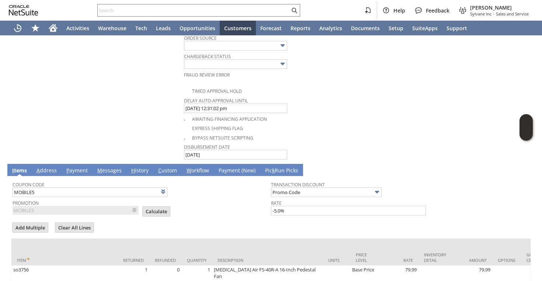
scroll to position [424, 0]
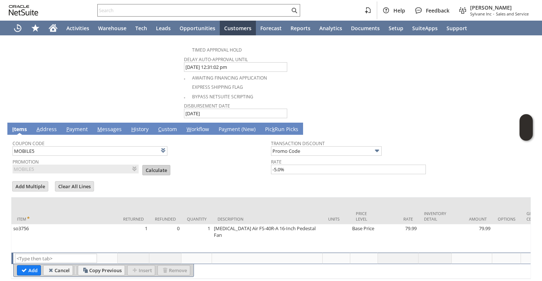
click at [143, 171] on input "Calculate" at bounding box center [156, 171] width 27 height 10
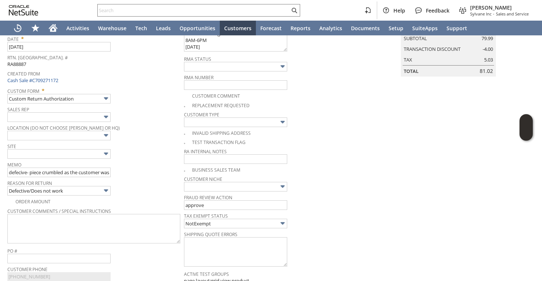
scroll to position [0, 0]
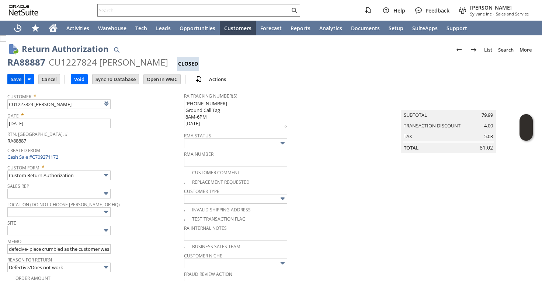
click at [21, 80] on input "Save" at bounding box center [16, 80] width 17 height 10
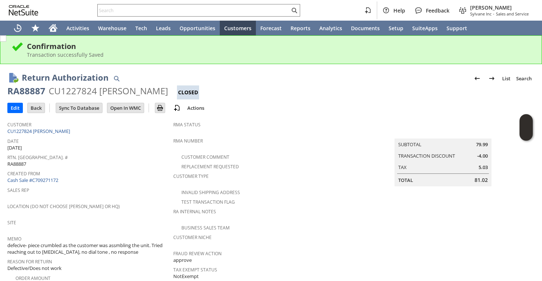
click at [125, 154] on span "Rtn. [GEOGRAPHIC_DATA]. #" at bounding box center [88, 156] width 162 height 8
click at [47, 129] on link "CU1227824 [PERSON_NAME]" at bounding box center [39, 131] width 65 height 7
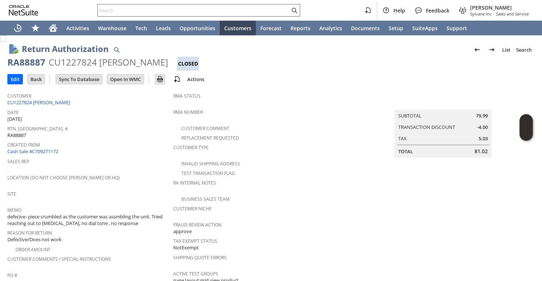
click at [180, 5] on div at bounding box center [198, 10] width 203 height 13
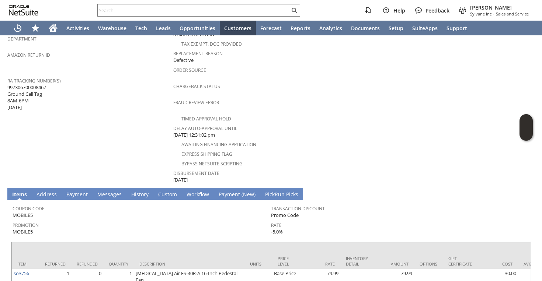
scroll to position [311, 0]
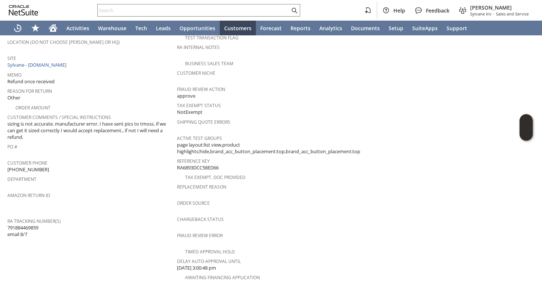
scroll to position [121, 0]
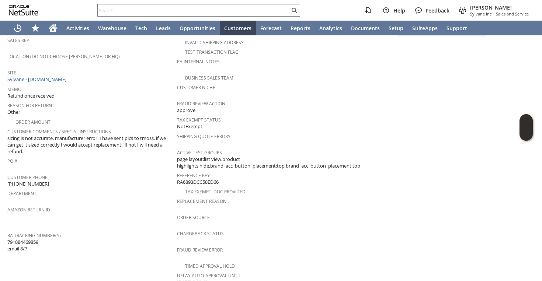
click at [29, 239] on span "791884469859 email 8/7" at bounding box center [22, 246] width 31 height 14
copy span "791884469859"
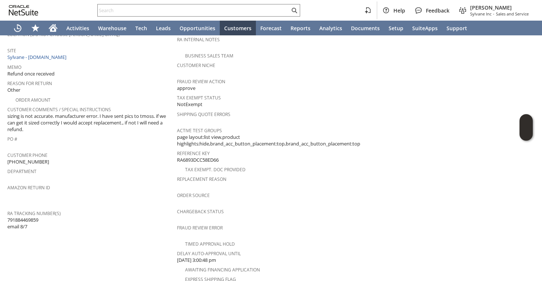
scroll to position [143, 0]
copy span "791884469859"
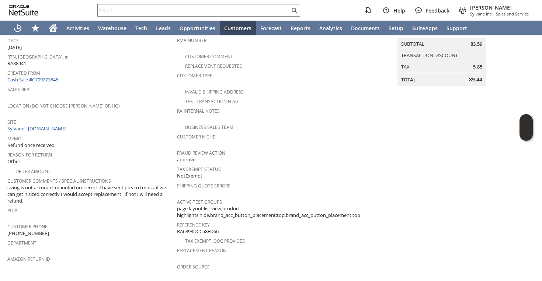
scroll to position [37, 0]
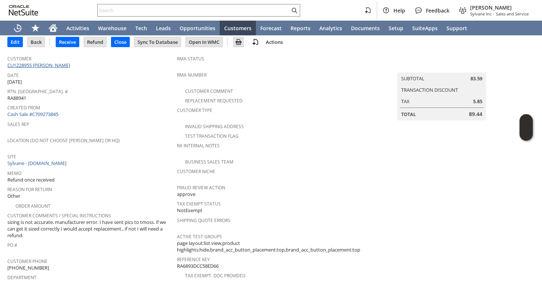
click at [50, 67] on link "CU1228955 [PERSON_NAME]" at bounding box center [39, 65] width 65 height 7
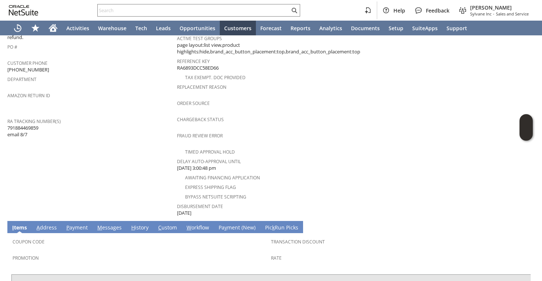
scroll to position [325, 0]
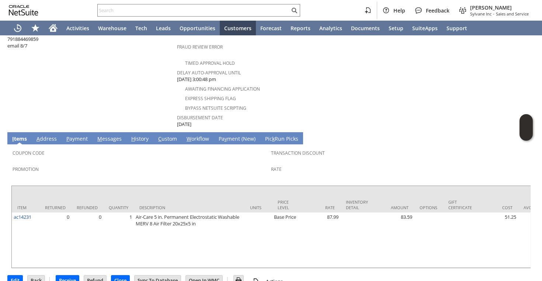
click at [136, 135] on link "H istory" at bounding box center [139, 139] width 21 height 8
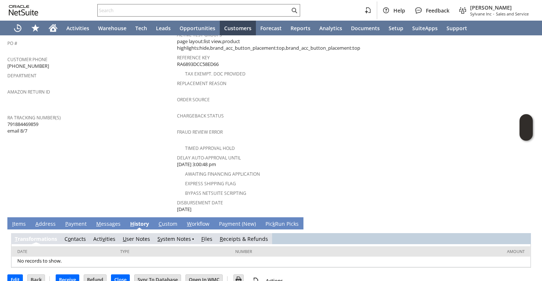
scroll to position [0, 0]
click at [168, 236] on link "S ystem Notes" at bounding box center [175, 239] width 34 height 7
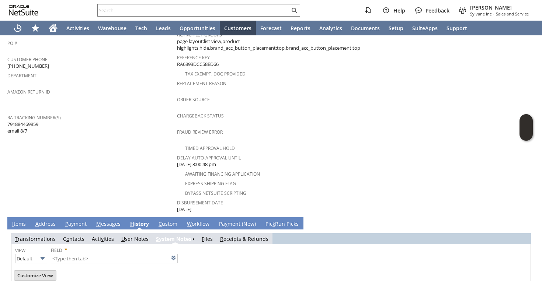
scroll to position [265, 0]
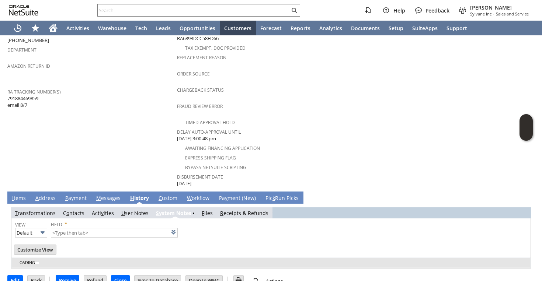
type input "1 to 25 of 83"
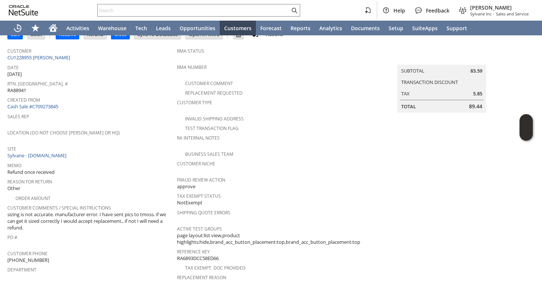
scroll to position [87, 0]
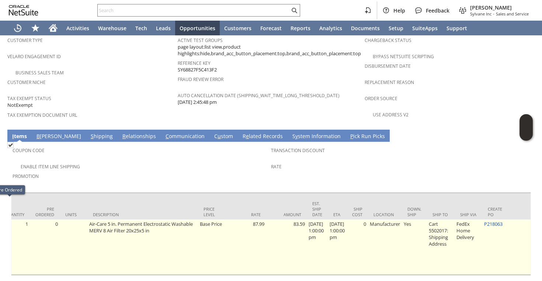
scroll to position [0, 364]
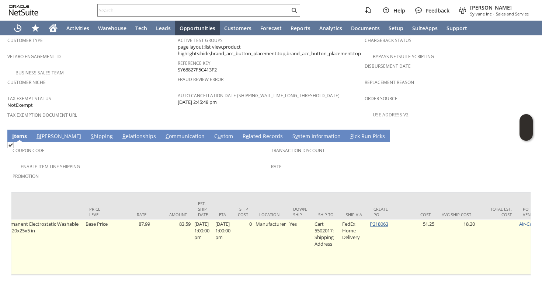
click at [383, 221] on link "P218063" at bounding box center [379, 224] width 18 height 7
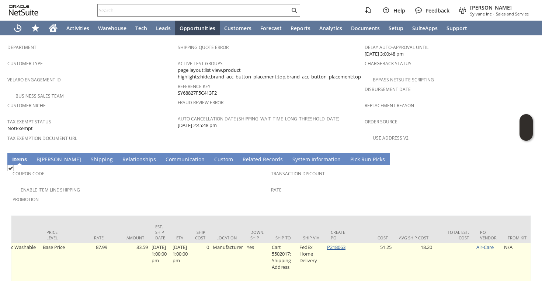
scroll to position [487, 0]
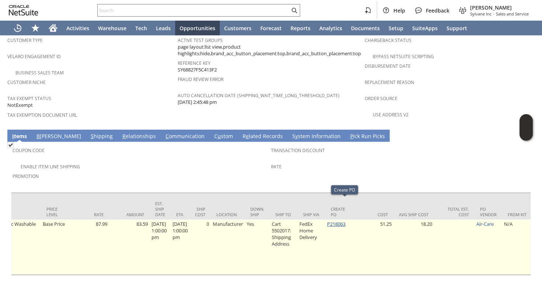
click at [346, 221] on link "P218063" at bounding box center [336, 224] width 18 height 7
